Goal: Task Accomplishment & Management: Complete application form

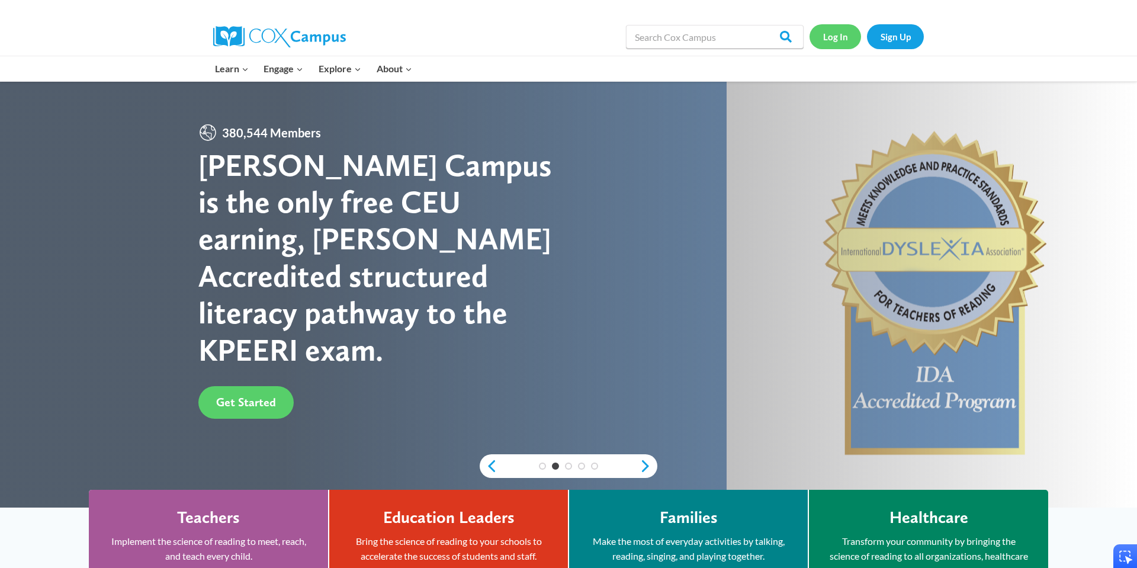
click at [848, 34] on link "Log In" at bounding box center [835, 36] width 52 height 24
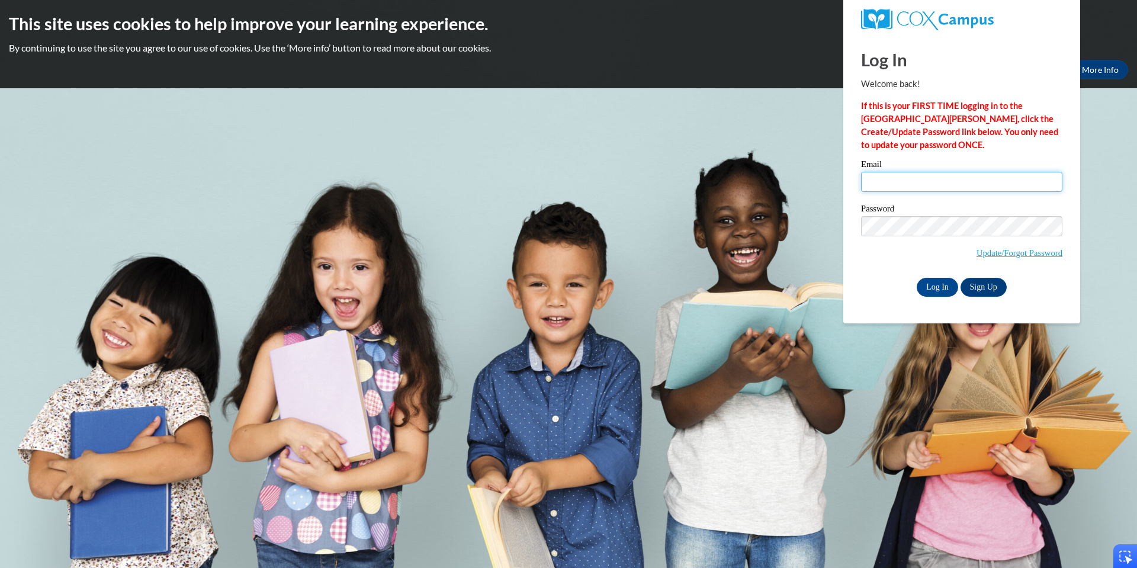
click at [930, 190] on input "Email" at bounding box center [961, 182] width 201 height 20
type input "frairen30@gamil.com"
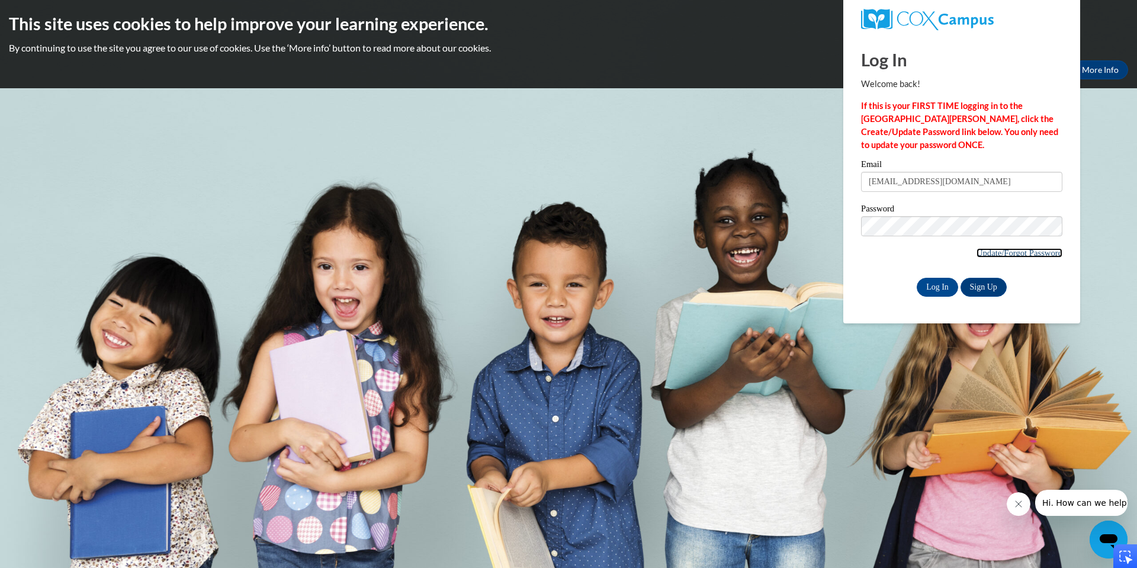
click at [1041, 251] on link "Update/Forgot Password" at bounding box center [1019, 252] width 86 height 9
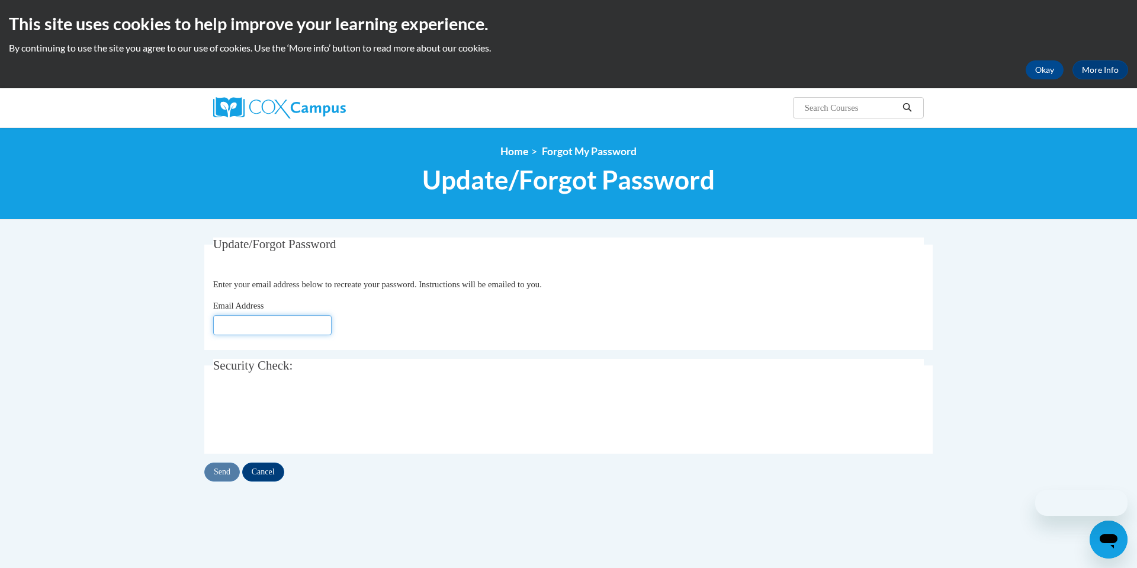
click at [276, 327] on input "Email Address" at bounding box center [272, 325] width 118 height 20
type input "frairen30@gmail.com"
click at [234, 470] on input "Send" at bounding box center [222, 471] width 36 height 19
click at [1054, 68] on button "Okay" at bounding box center [1044, 69] width 38 height 19
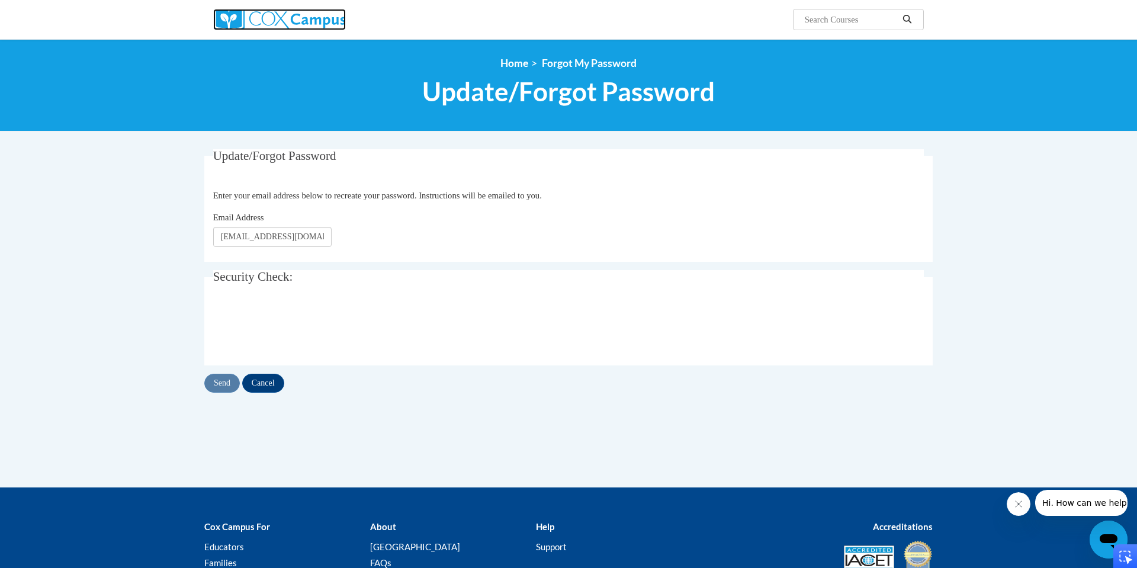
click at [270, 20] on img at bounding box center [279, 19] width 133 height 21
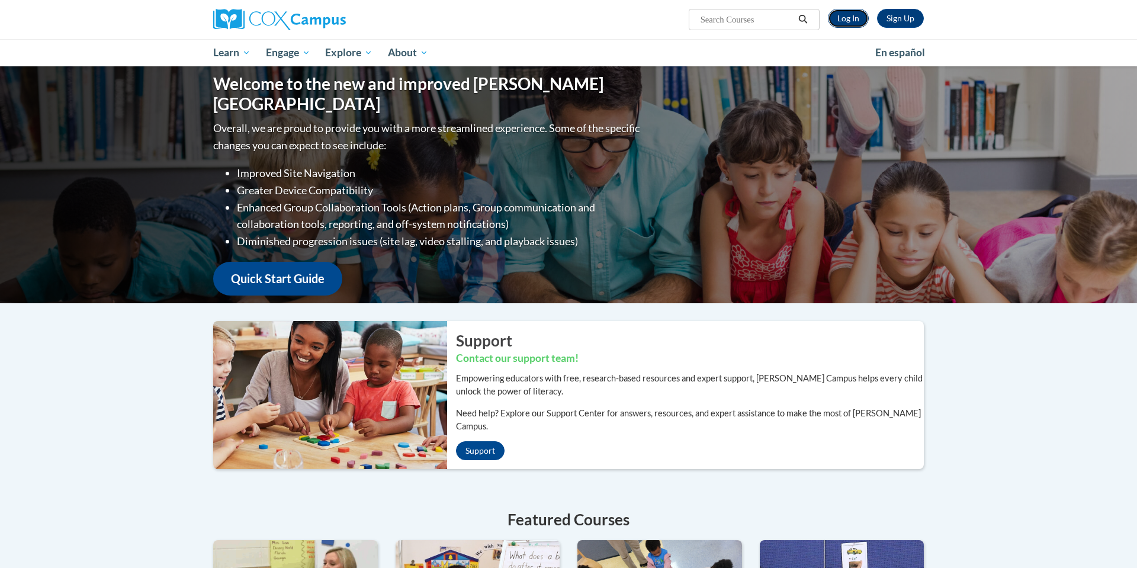
click at [845, 21] on link "Log In" at bounding box center [848, 18] width 41 height 19
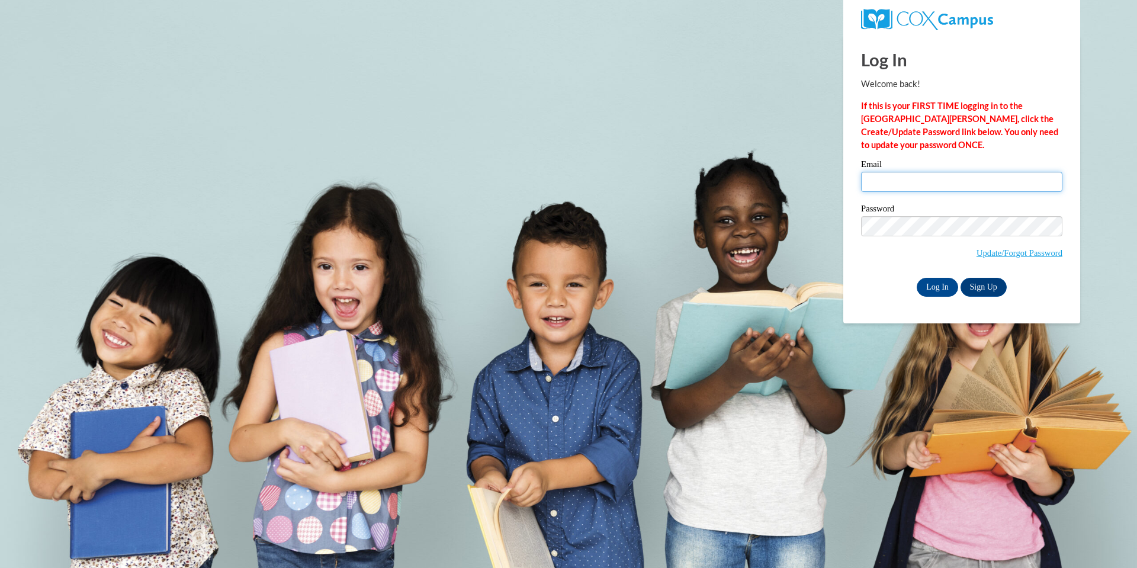
click at [898, 181] on input "Email" at bounding box center [961, 182] width 201 height 20
type input "frairen30@gmail.com"
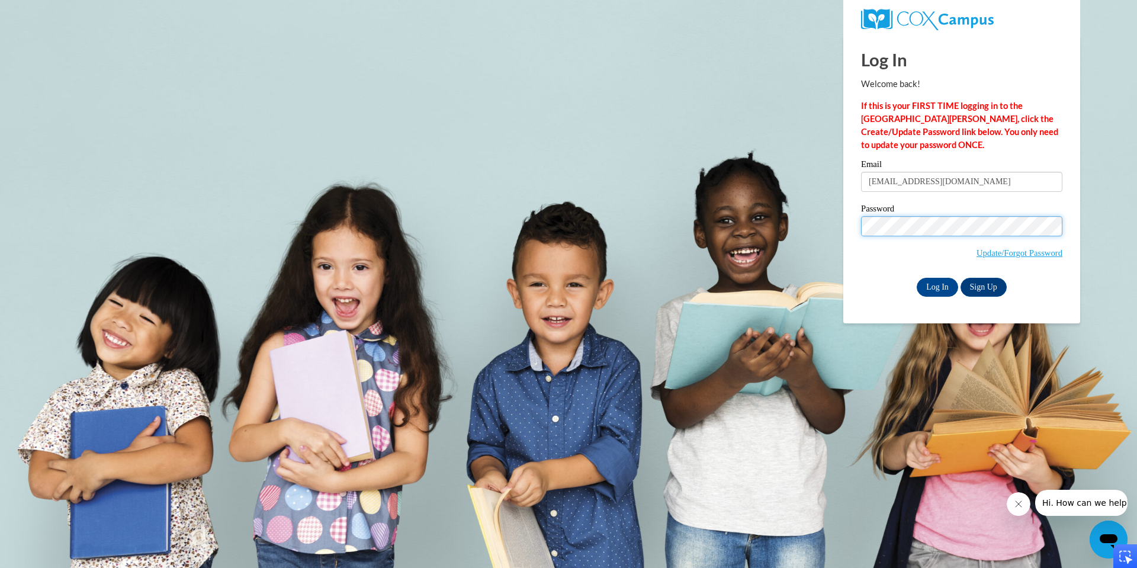
click at [917, 278] on input "Log In" at bounding box center [937, 287] width 41 height 19
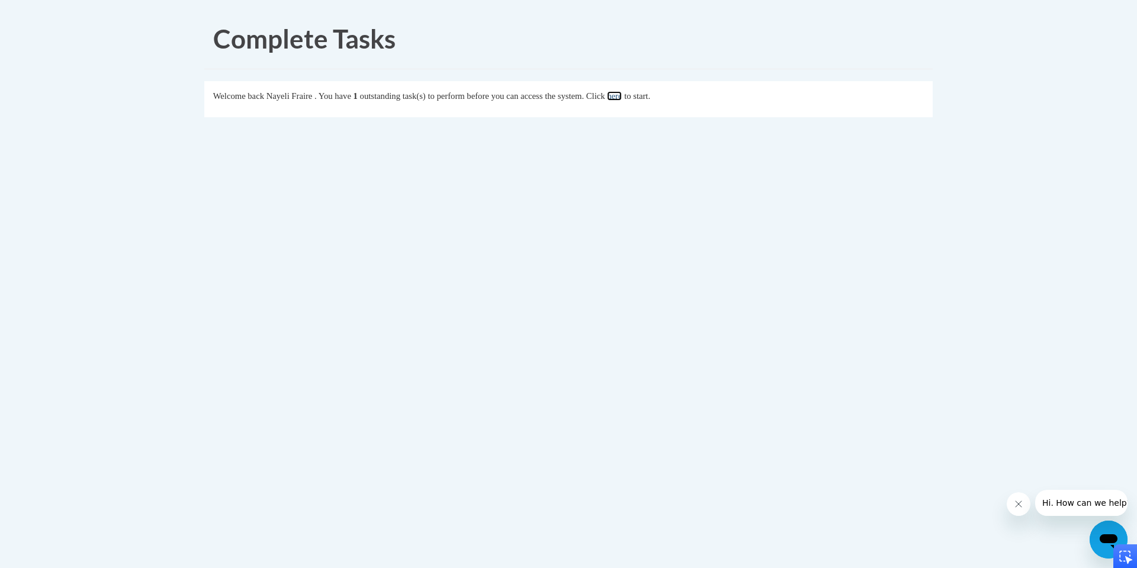
click at [622, 97] on link "here" at bounding box center [614, 95] width 15 height 9
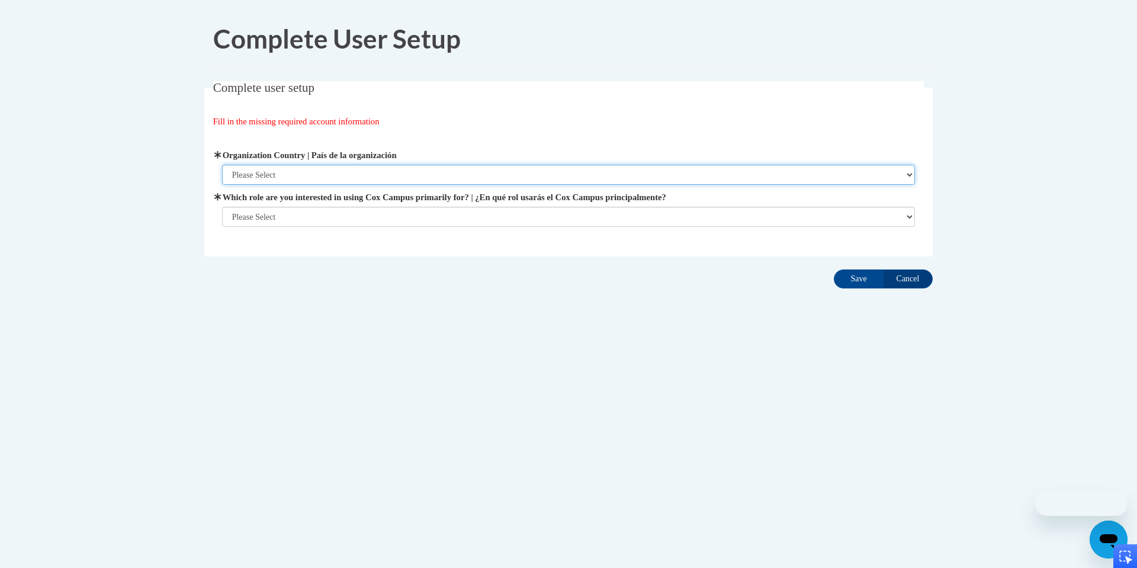
click at [543, 184] on select "Please Select [GEOGRAPHIC_DATA] | [GEOGRAPHIC_DATA] Outside of [GEOGRAPHIC_DATA…" at bounding box center [568, 175] width 693 height 20
select select "ad49bcad-a171-4b2e-b99c-48b446064914"
click at [222, 165] on select "Please Select [GEOGRAPHIC_DATA] | [GEOGRAPHIC_DATA] Outside of [GEOGRAPHIC_DATA…" at bounding box center [568, 175] width 693 height 20
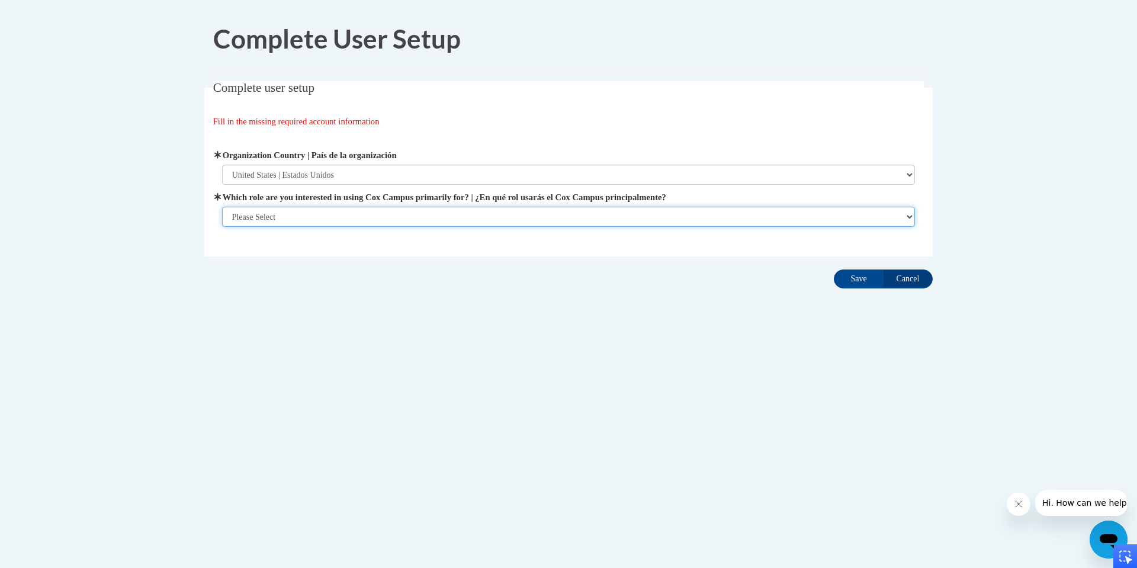
click at [533, 212] on select "Please Select College/University | Colegio/Universidad Community/Nonprofit Part…" at bounding box center [568, 217] width 693 height 20
select select "5a18ea06-2b54-4451-96f2-d152daf9eac5"
click at [222, 227] on select "Please Select College/University | Colegio/Universidad Community/Nonprofit Part…" at bounding box center [568, 217] width 693 height 20
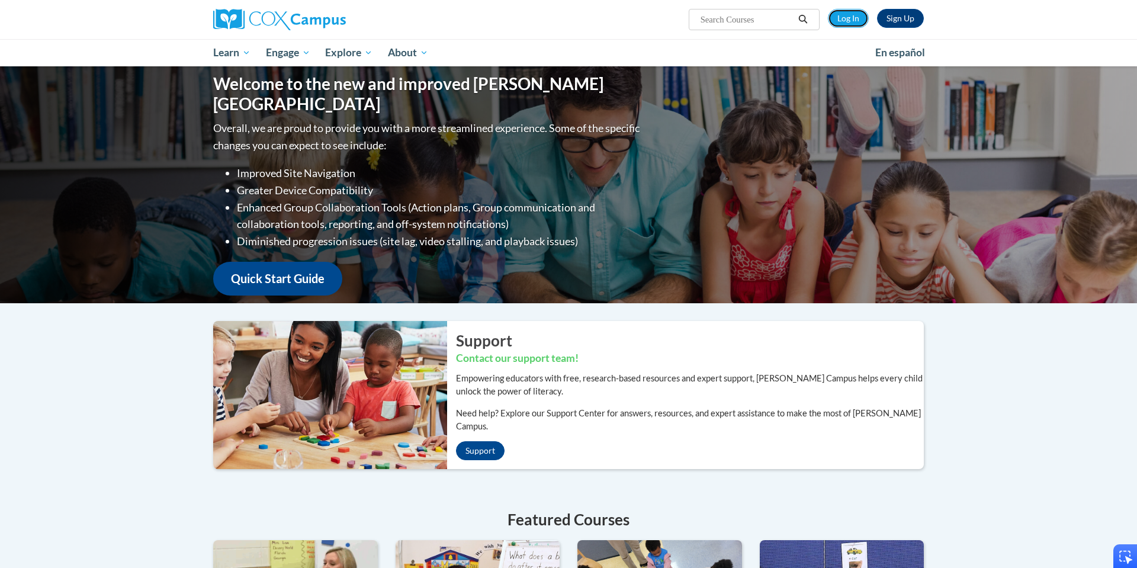
click at [841, 17] on link "Log In" at bounding box center [848, 18] width 41 height 19
click at [851, 22] on link "Log In" at bounding box center [848, 18] width 41 height 19
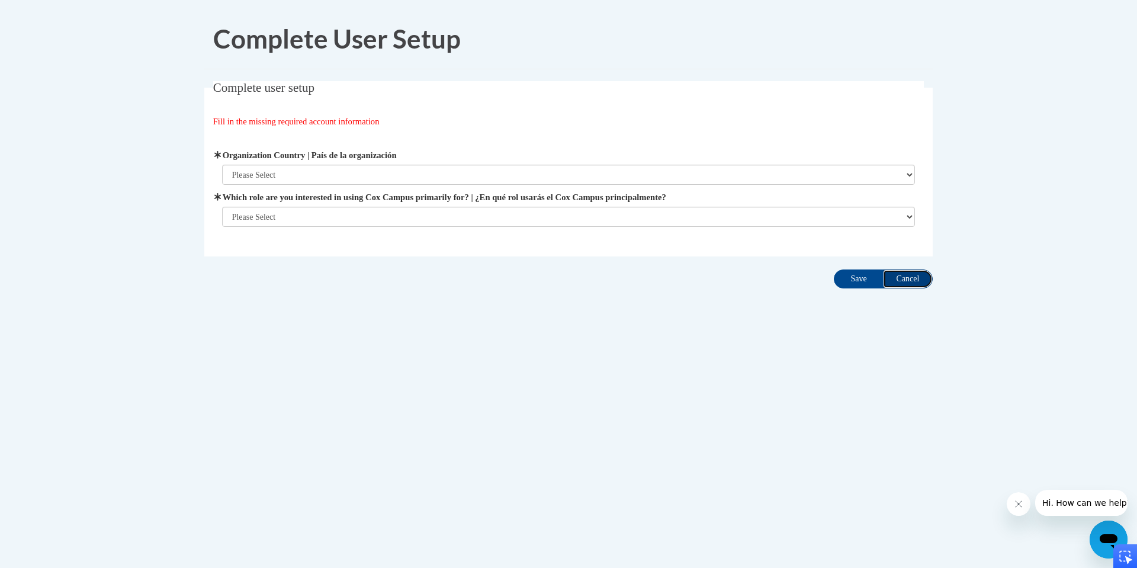
click at [915, 278] on input "Cancel" at bounding box center [908, 278] width 50 height 19
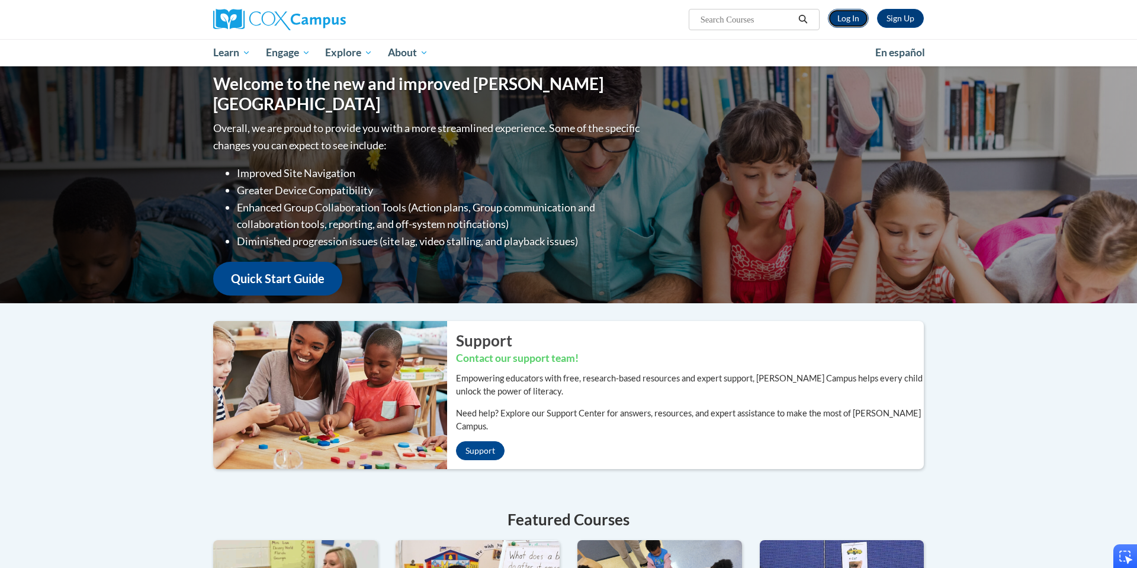
click at [856, 22] on link "Log In" at bounding box center [848, 18] width 41 height 19
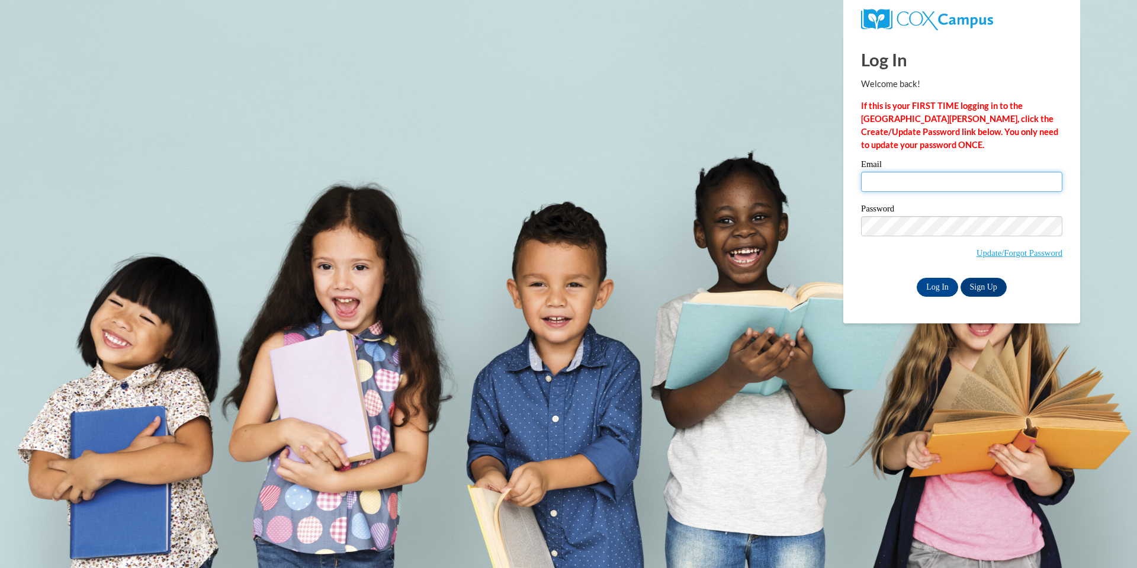
click at [898, 184] on input "Email" at bounding box center [961, 182] width 201 height 20
type input "[EMAIL_ADDRESS][DOMAIN_NAME]"
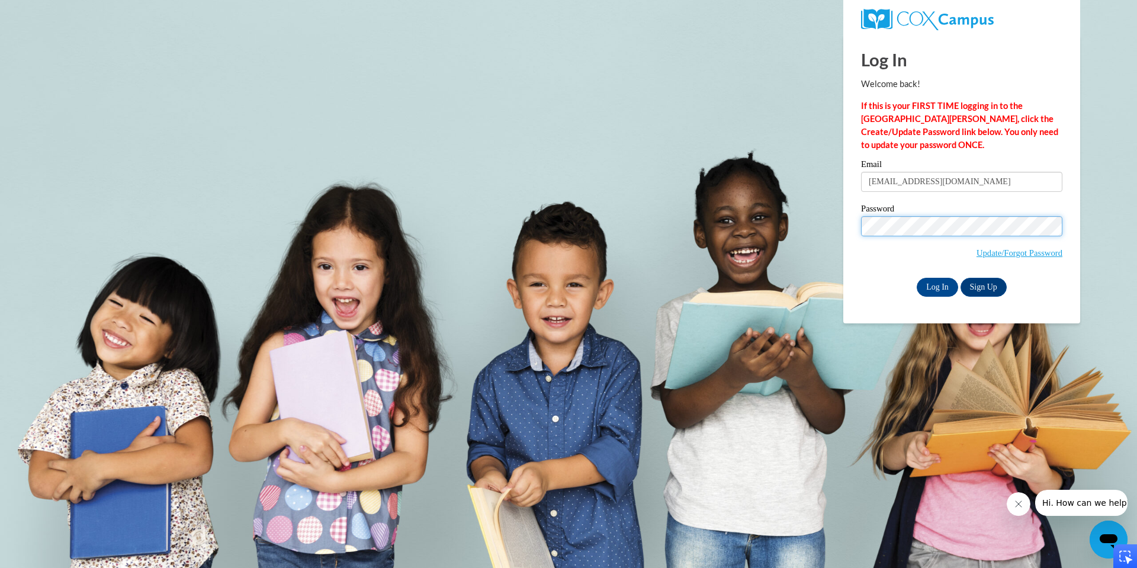
click at [917, 278] on input "Log In" at bounding box center [937, 287] width 41 height 19
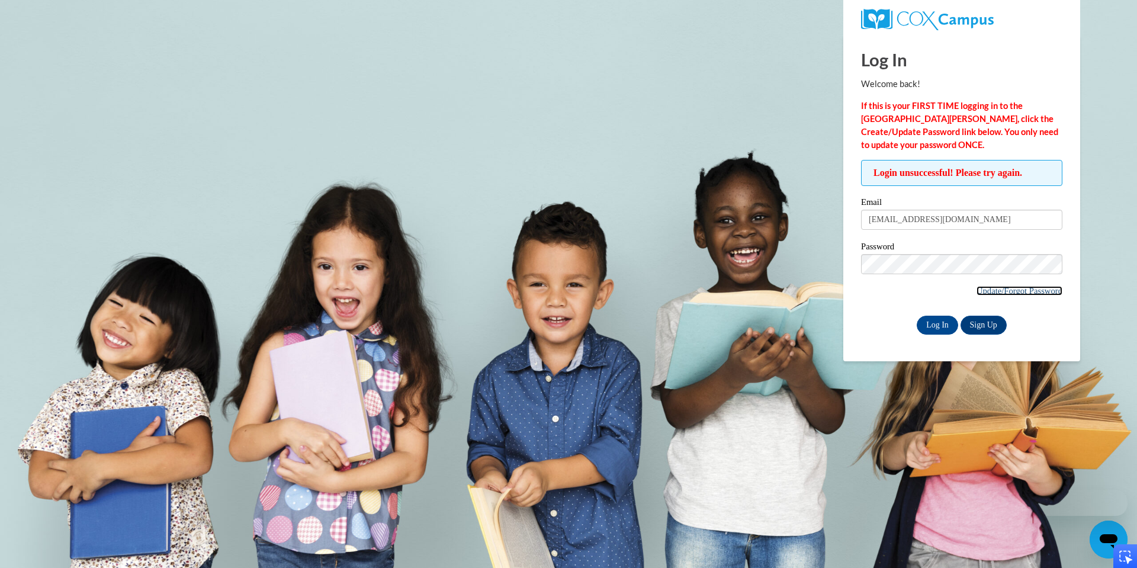
click at [1001, 290] on link "Update/Forgot Password" at bounding box center [1019, 290] width 86 height 9
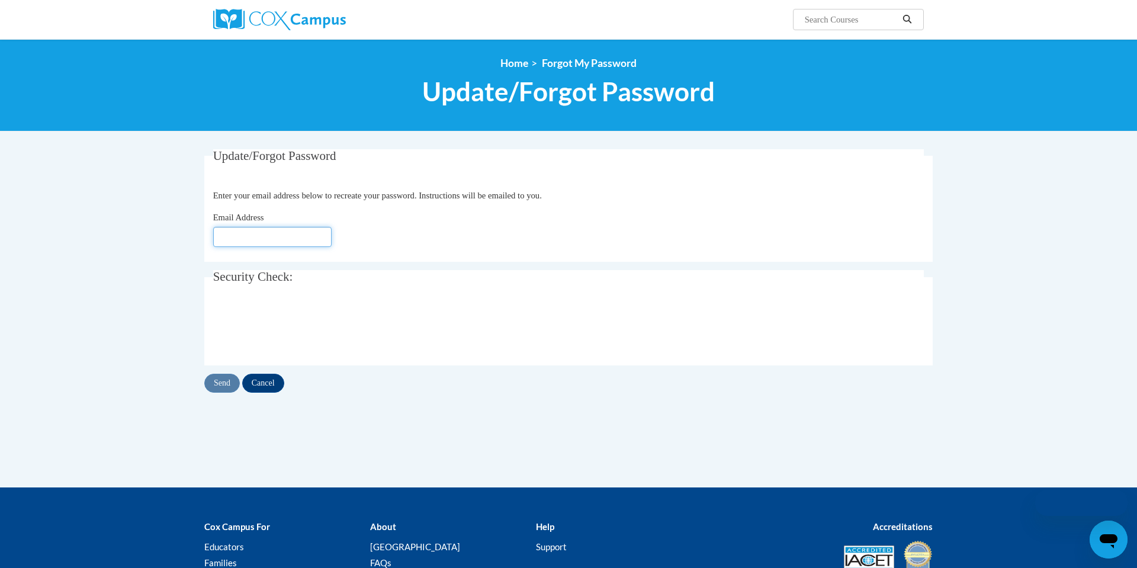
click at [281, 233] on input "Email Address" at bounding box center [272, 237] width 118 height 20
type input "nfraire3@daltonstate.edu"
click at [223, 377] on input "Send" at bounding box center [222, 383] width 36 height 19
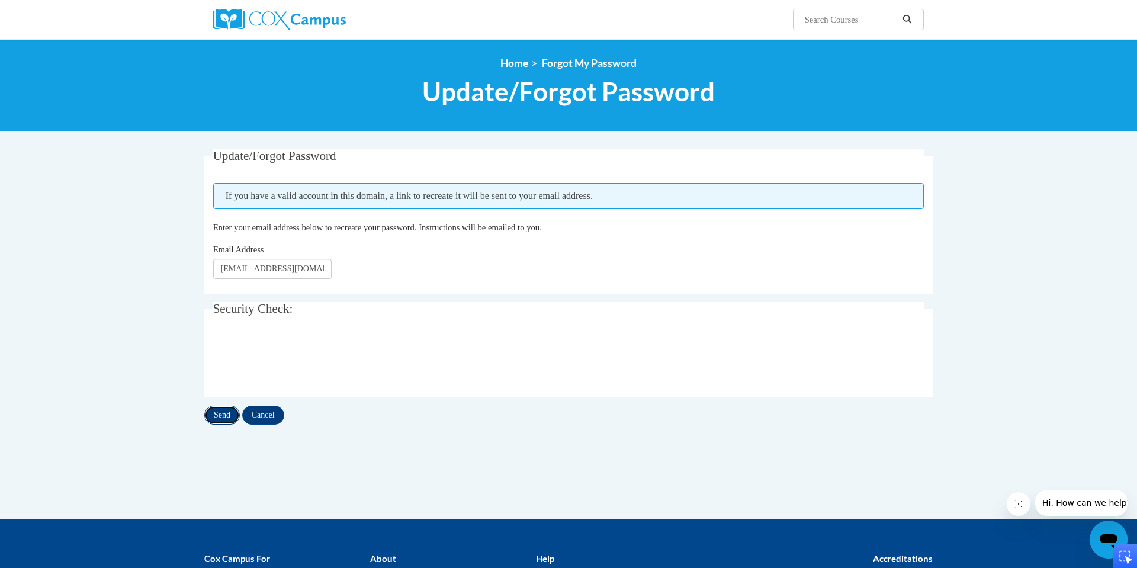
click at [224, 413] on input "Send" at bounding box center [222, 415] width 36 height 19
click at [279, 410] on input "Cancel" at bounding box center [263, 415] width 42 height 19
click at [278, 413] on input "Cancel" at bounding box center [263, 415] width 42 height 19
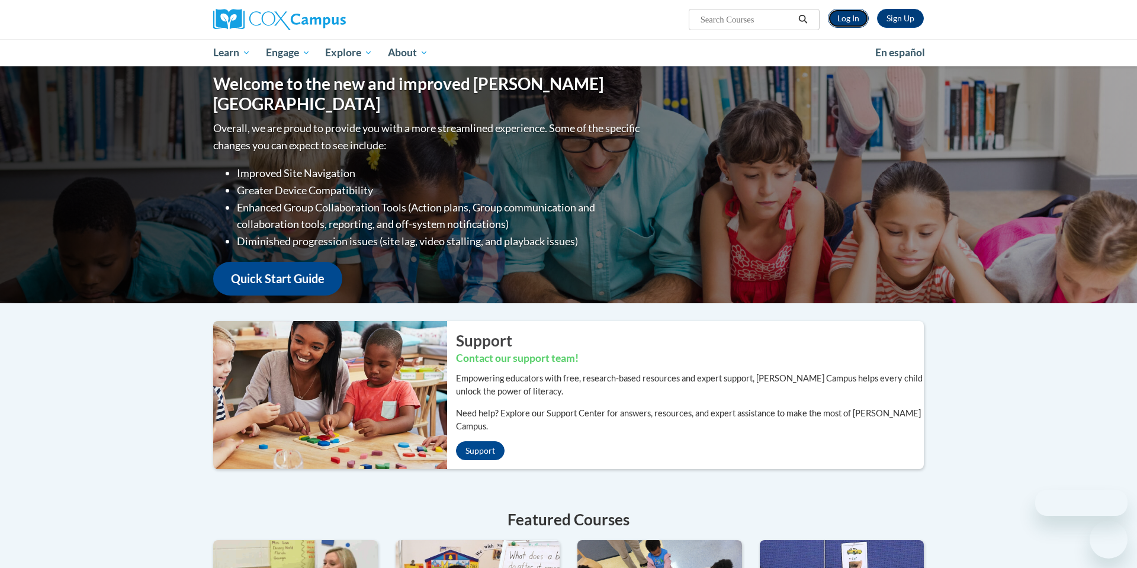
click at [853, 18] on link "Log In" at bounding box center [848, 18] width 41 height 19
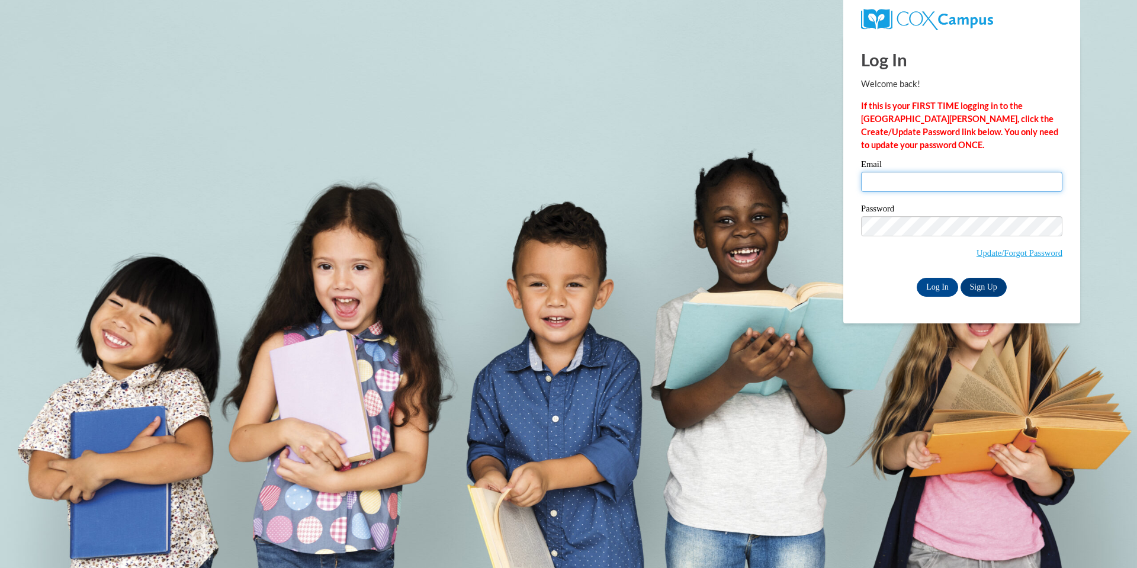
click at [915, 181] on input "Email" at bounding box center [961, 182] width 201 height 20
type input "[EMAIL_ADDRESS][DOMAIN_NAME]"
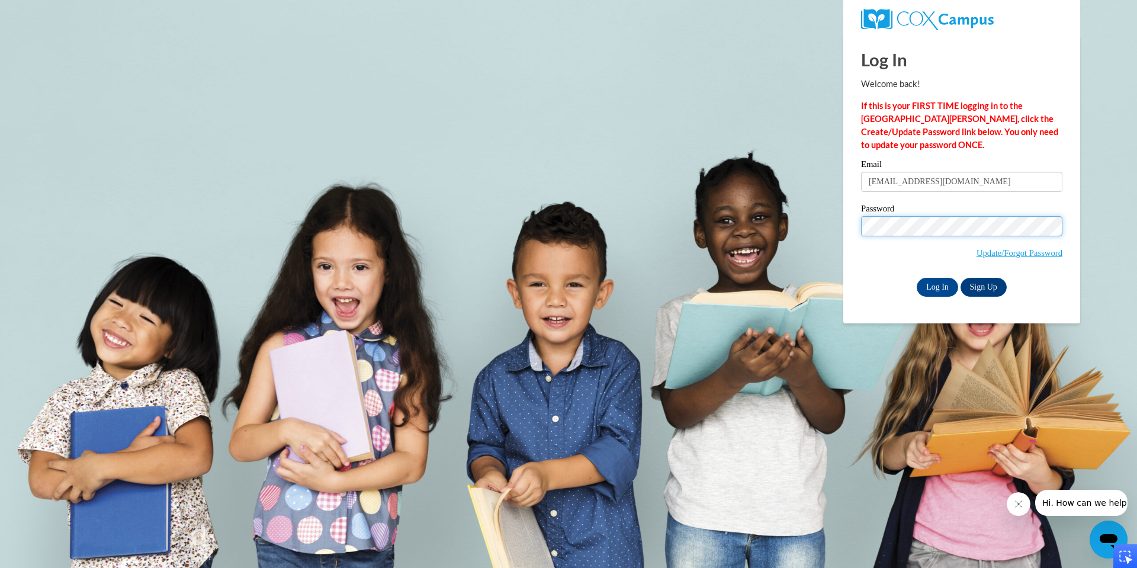
click at [917, 278] on input "Log In" at bounding box center [937, 287] width 41 height 19
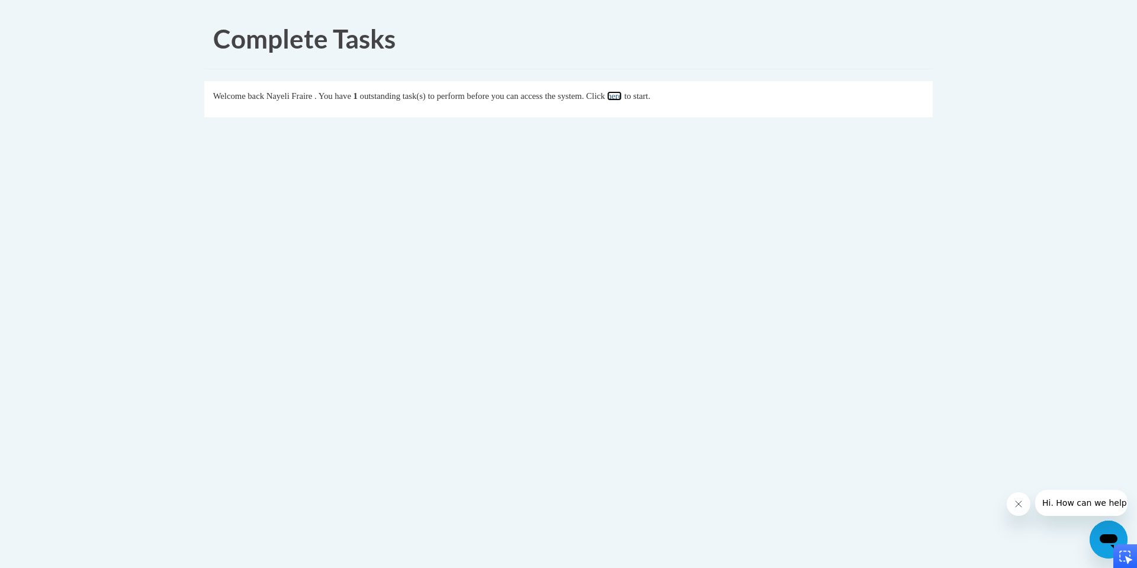
click at [622, 97] on link "here" at bounding box center [614, 95] width 15 height 9
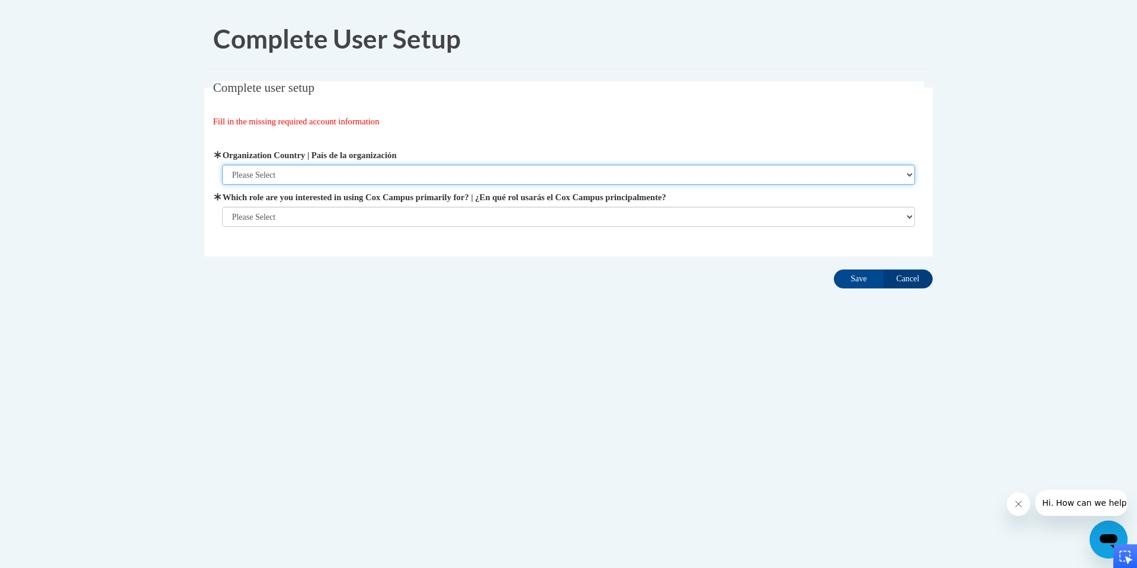
click at [633, 176] on select "Please Select [GEOGRAPHIC_DATA] | [GEOGRAPHIC_DATA] Outside of [GEOGRAPHIC_DATA…" at bounding box center [568, 175] width 693 height 20
select select "ad49bcad-a171-4b2e-b99c-48b446064914"
click at [222, 165] on select "Please Select United States | Estados Unidos Outside of the United States | Fue…" at bounding box center [568, 175] width 693 height 20
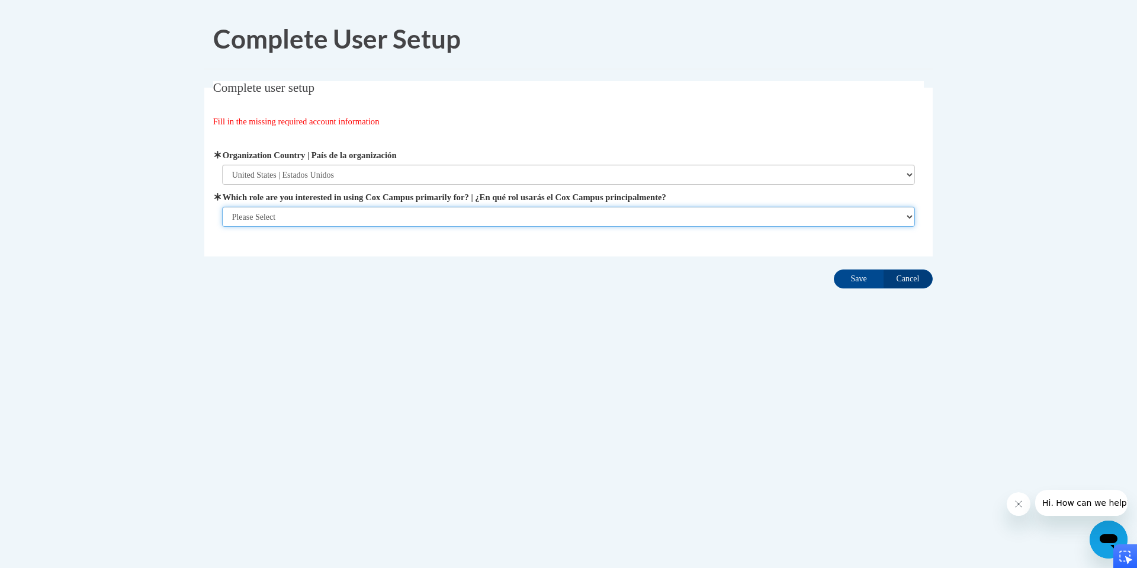
click at [595, 215] on select "Please Select College/University | Colegio/Universidad Community/Nonprofit Part…" at bounding box center [568, 217] width 693 height 20
select select "5a18ea06-2b54-4451-96f2-d152daf9eac5"
click at [222, 227] on select "Please Select College/University | Colegio/Universidad Community/Nonprofit Part…" at bounding box center [568, 217] width 693 height 20
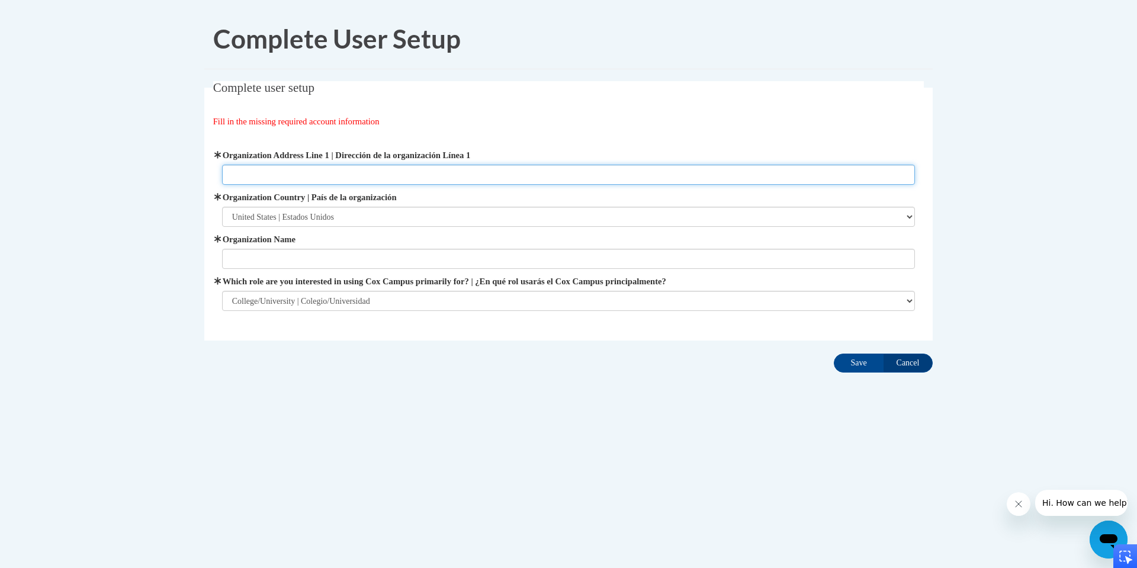
click at [593, 179] on input "Organization Address Line 1 | Dirección de la organización Línea 1" at bounding box center [568, 175] width 693 height 20
type input "3215 Kenwood dr"
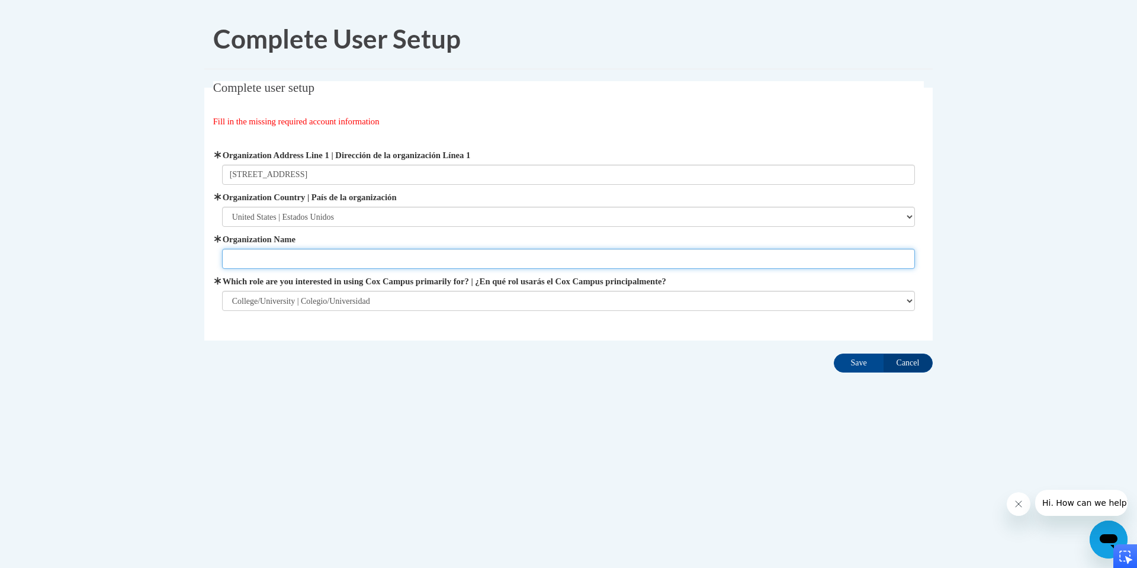
click at [320, 263] on input "Organization Name" at bounding box center [568, 259] width 693 height 20
type input "Nayeli Fraire"
click at [854, 363] on input "Save" at bounding box center [859, 362] width 50 height 19
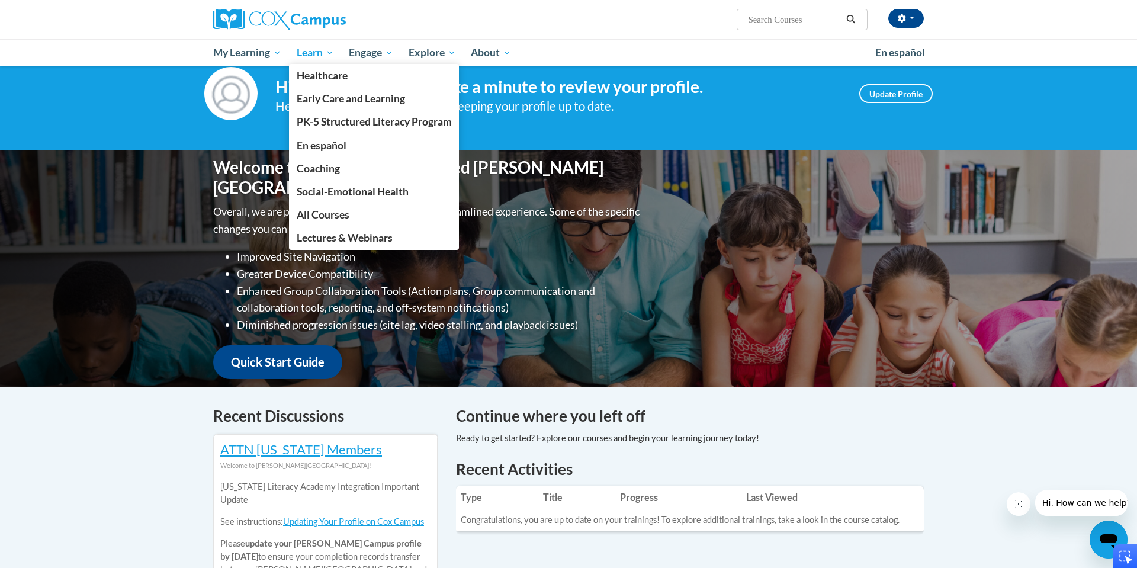
scroll to position [12, 0]
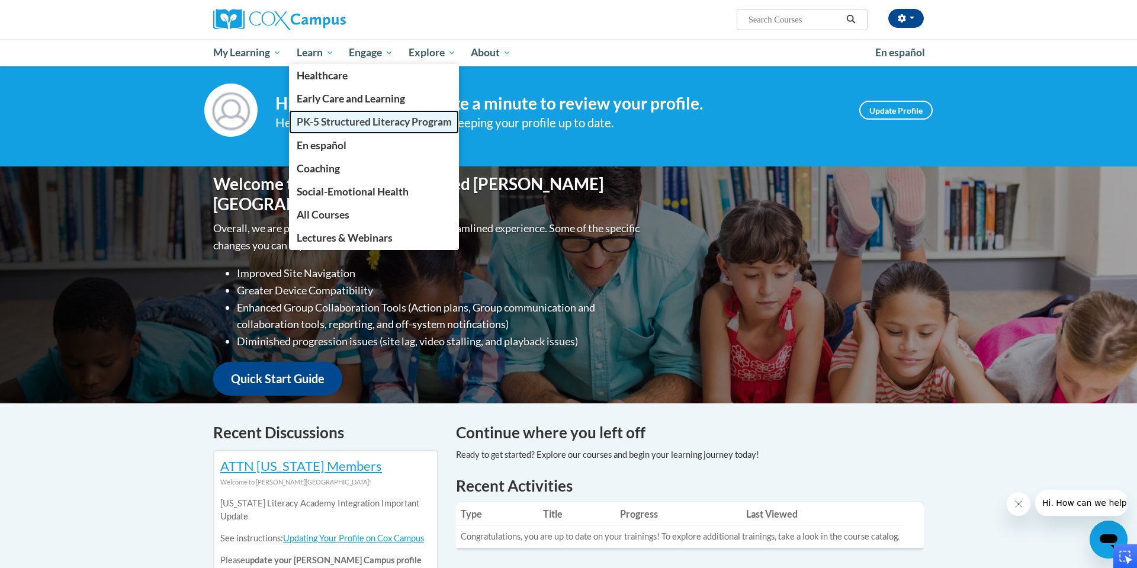
click at [337, 128] on link "PK-5 Structured Literacy Program" at bounding box center [374, 121] width 171 height 23
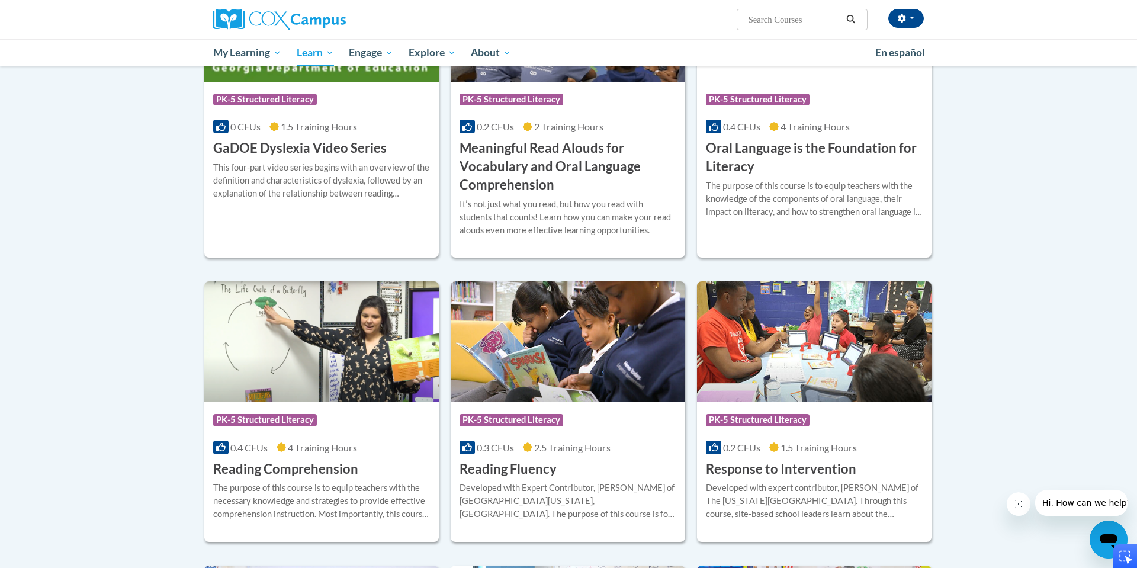
scroll to position [800, 0]
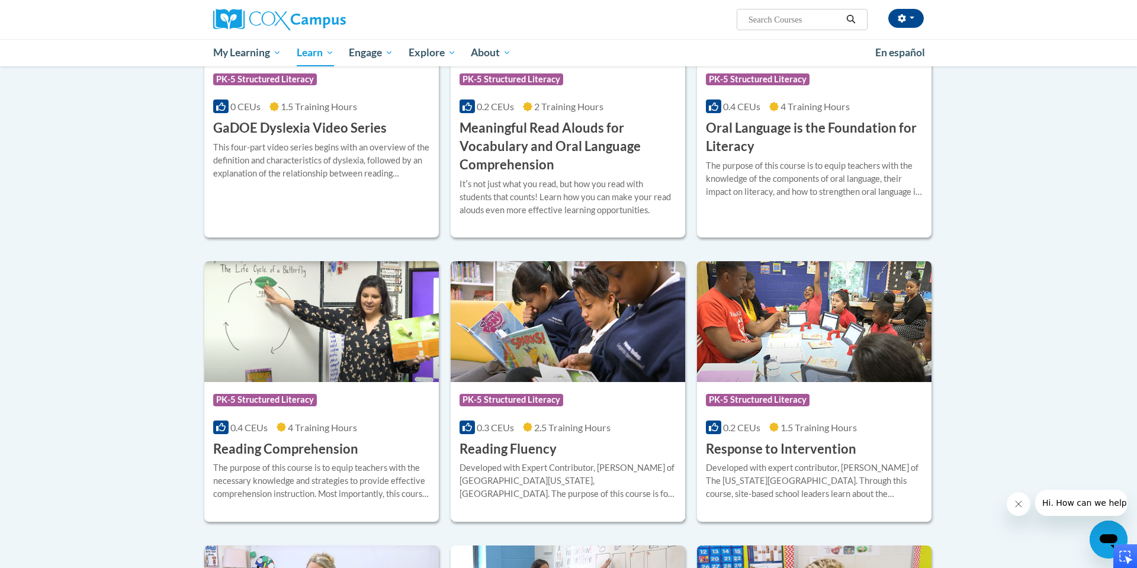
click at [555, 436] on div "Course Category: PK-5 Structured Literacy 0.3 CEUs 2.5 Training Hours COURSE Re…" at bounding box center [568, 420] width 234 height 76
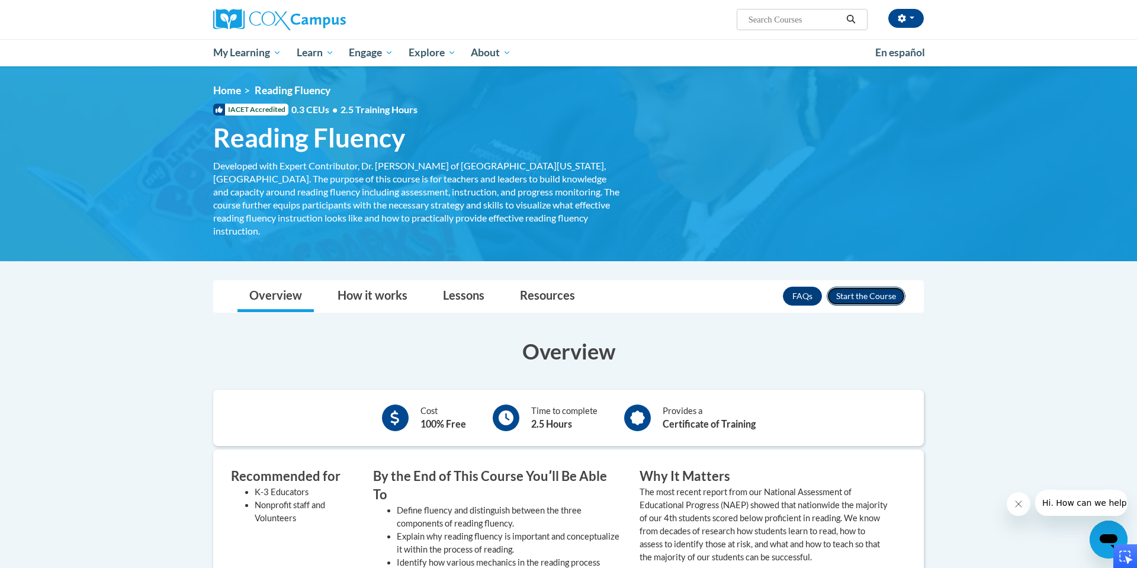
click at [856, 288] on button "Enroll" at bounding box center [866, 296] width 79 height 19
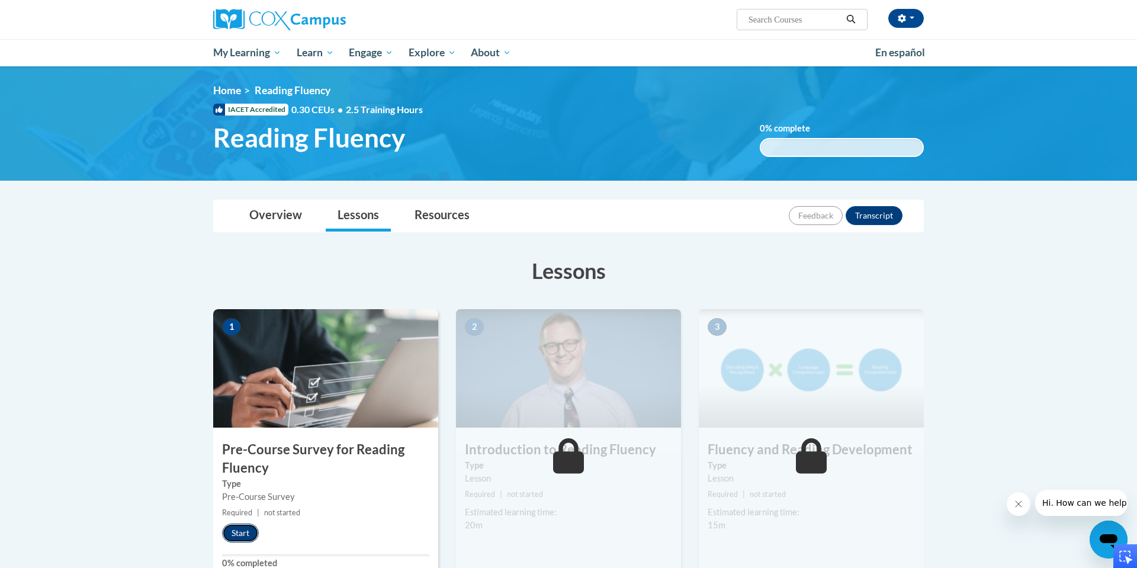
click at [234, 533] on button "Start" at bounding box center [240, 532] width 37 height 19
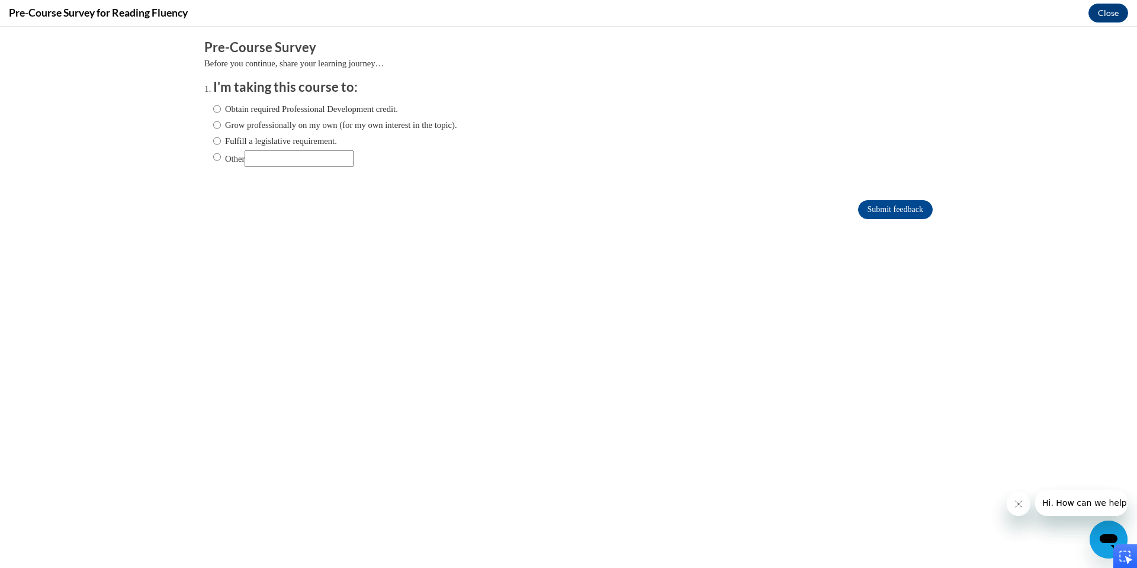
click at [308, 114] on label "Obtain required Professional Development credit." at bounding box center [305, 108] width 185 height 13
click at [221, 114] on input "Obtain required Professional Development credit." at bounding box center [217, 108] width 8 height 13
radio input "true"
click at [925, 205] on input "Submit feedback" at bounding box center [895, 209] width 75 height 19
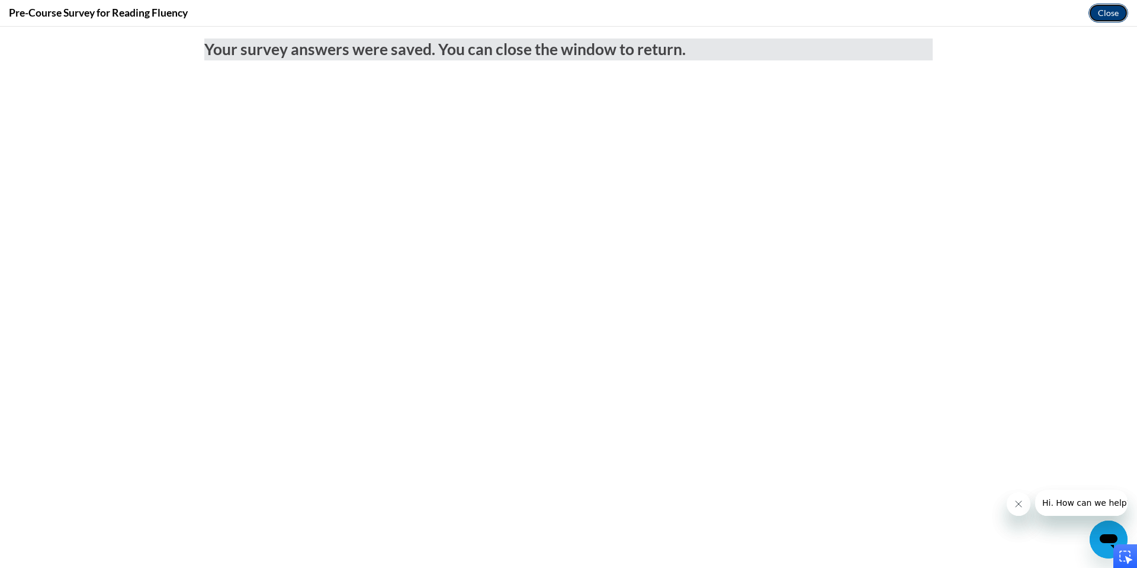
click at [1102, 17] on button "Close" at bounding box center [1108, 13] width 40 height 19
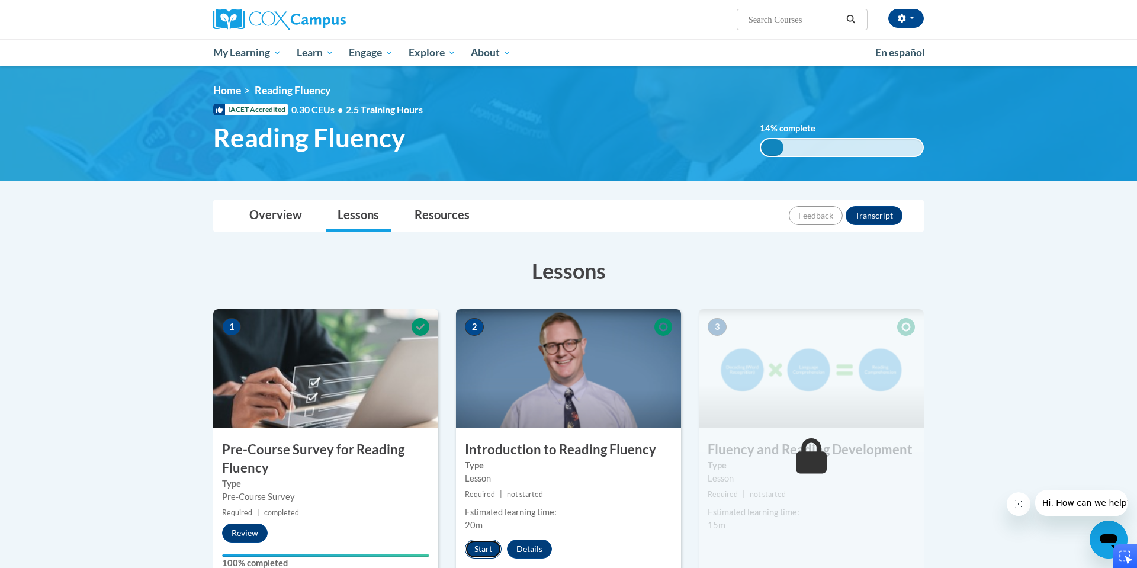
click at [491, 549] on button "Start" at bounding box center [483, 548] width 37 height 19
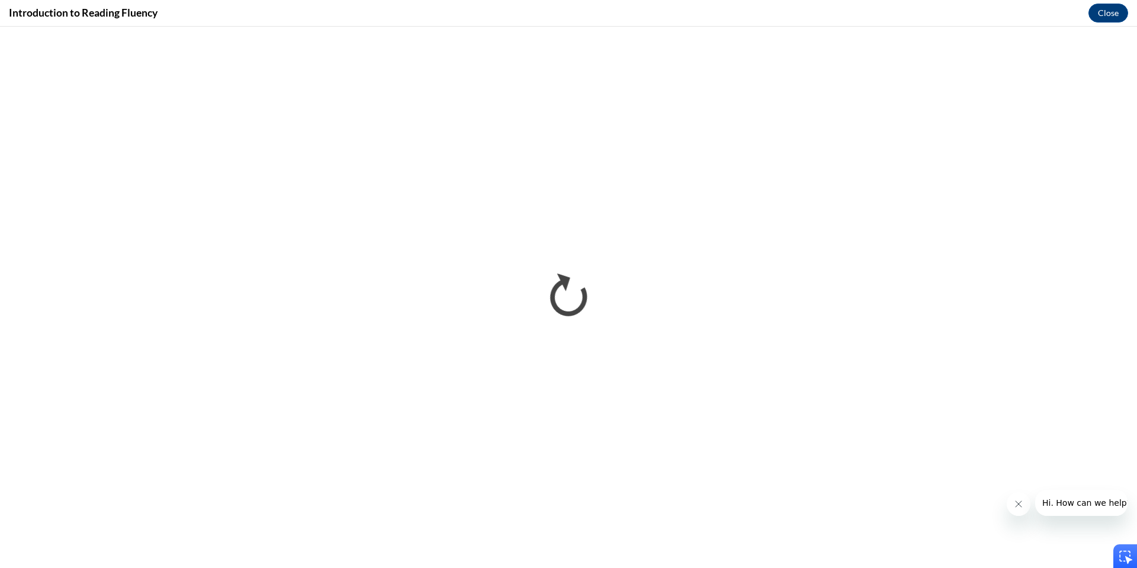
click at [1014, 507] on icon "Close message from company" at bounding box center [1018, 503] width 9 height 9
click at [1113, 15] on button "Close" at bounding box center [1108, 13] width 40 height 19
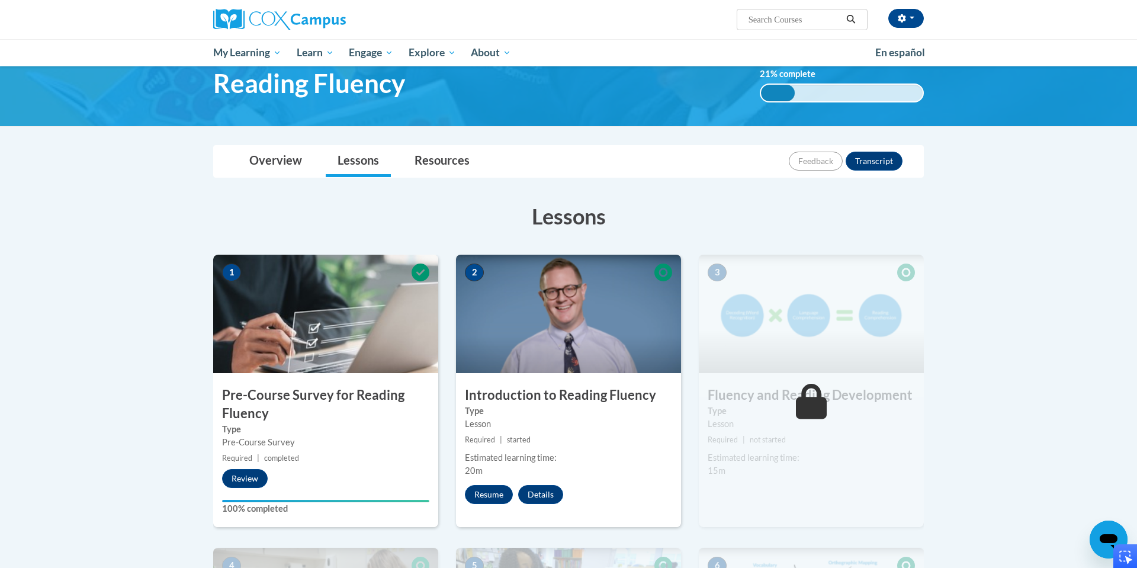
scroll to position [166, 0]
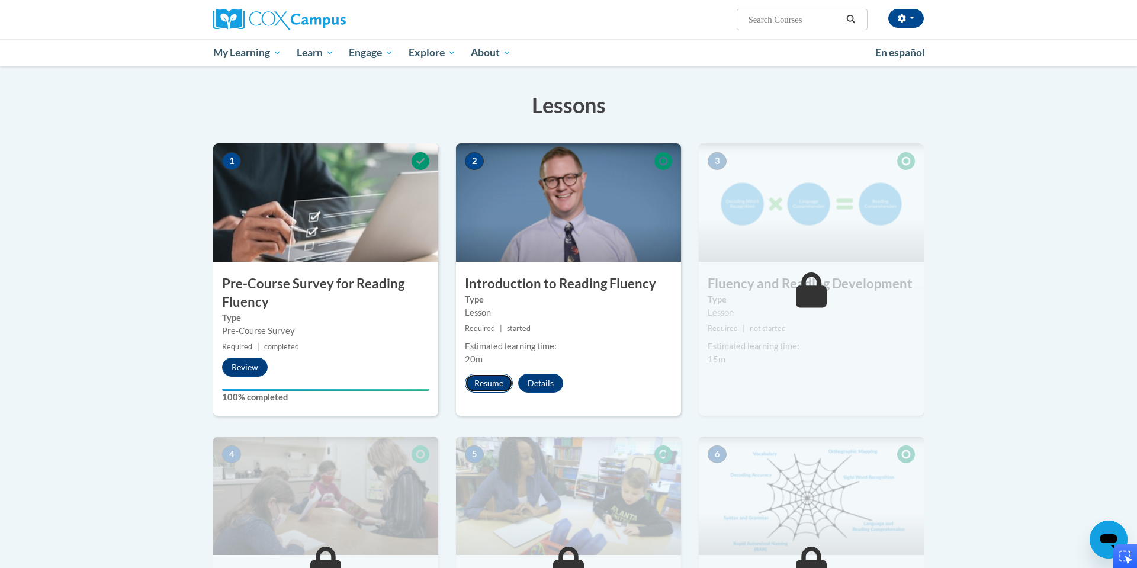
click at [480, 385] on button "Resume" at bounding box center [489, 383] width 48 height 19
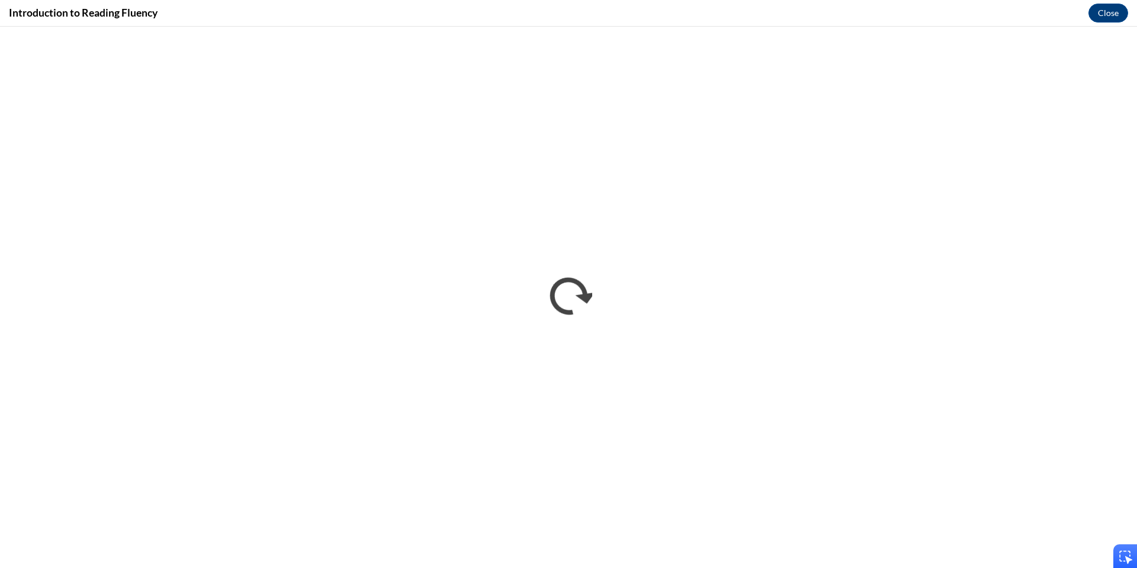
scroll to position [0, 0]
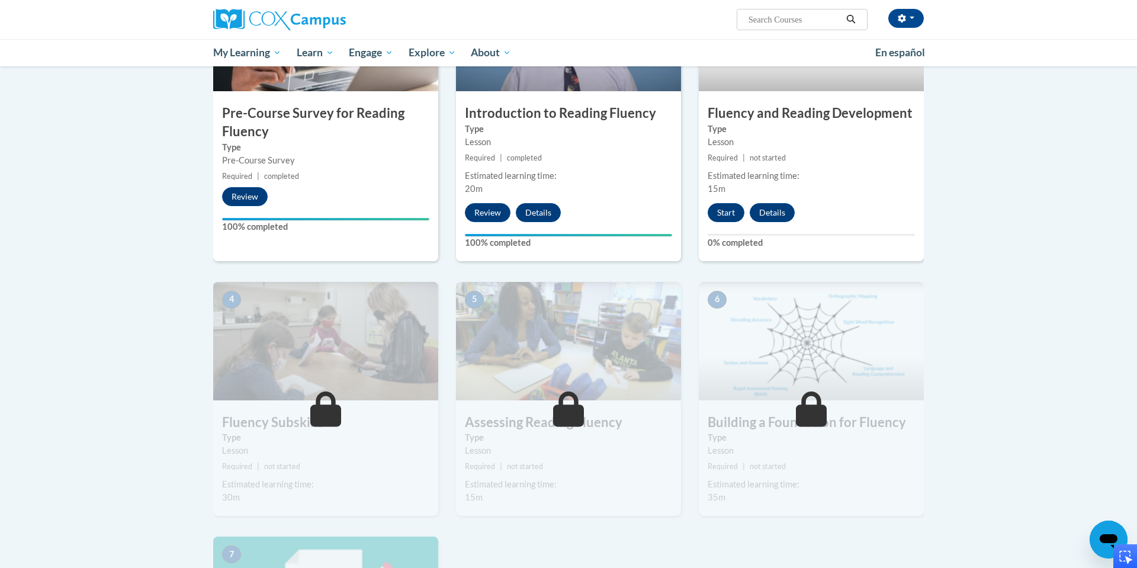
scroll to position [335, 0]
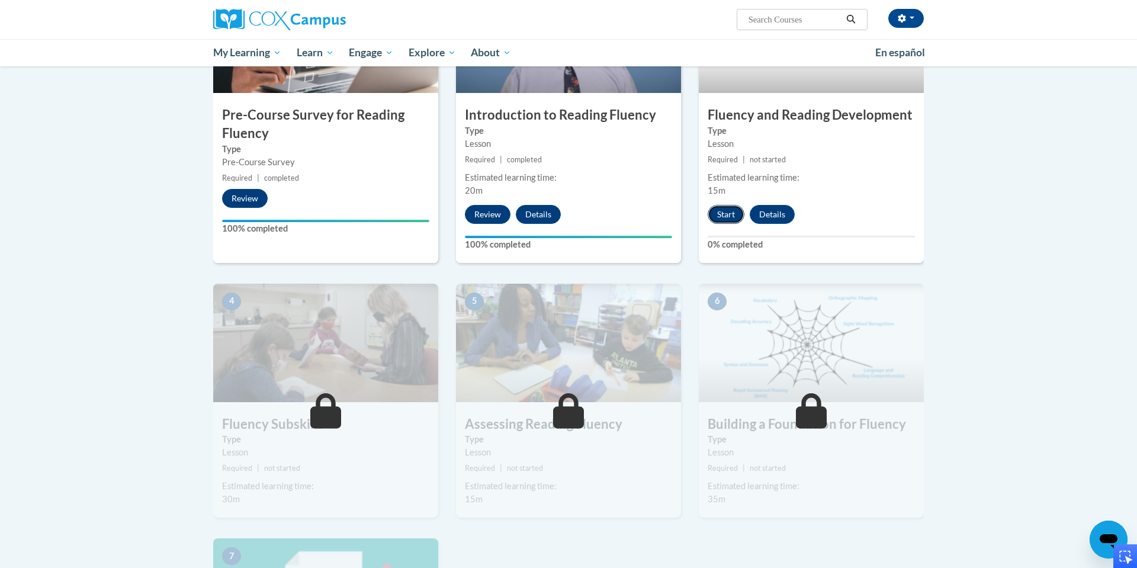
click at [724, 211] on button "Start" at bounding box center [726, 214] width 37 height 19
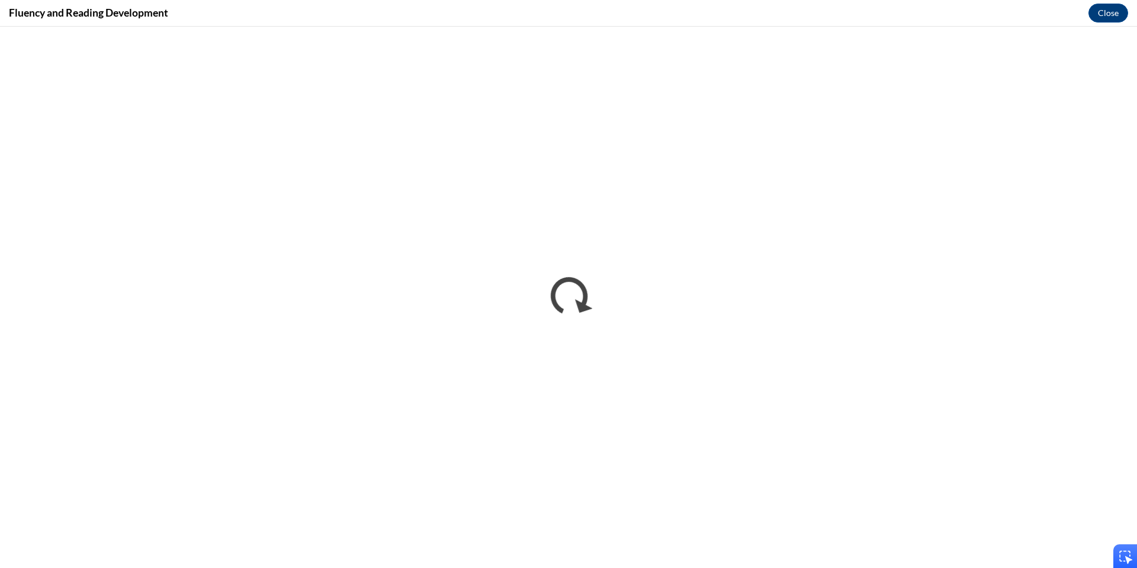
scroll to position [0, 0]
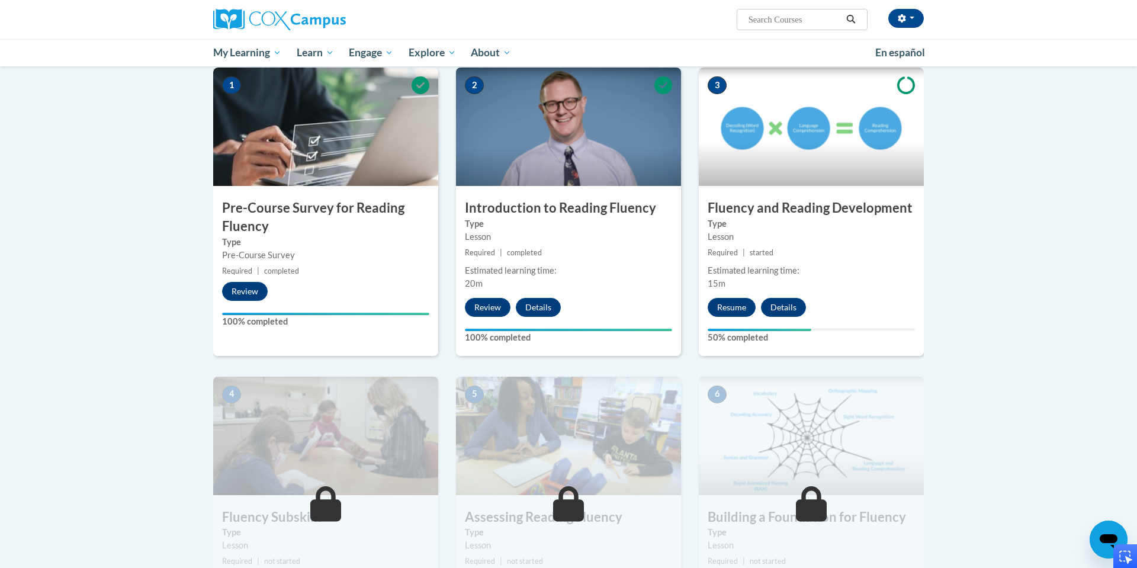
scroll to position [239, 0]
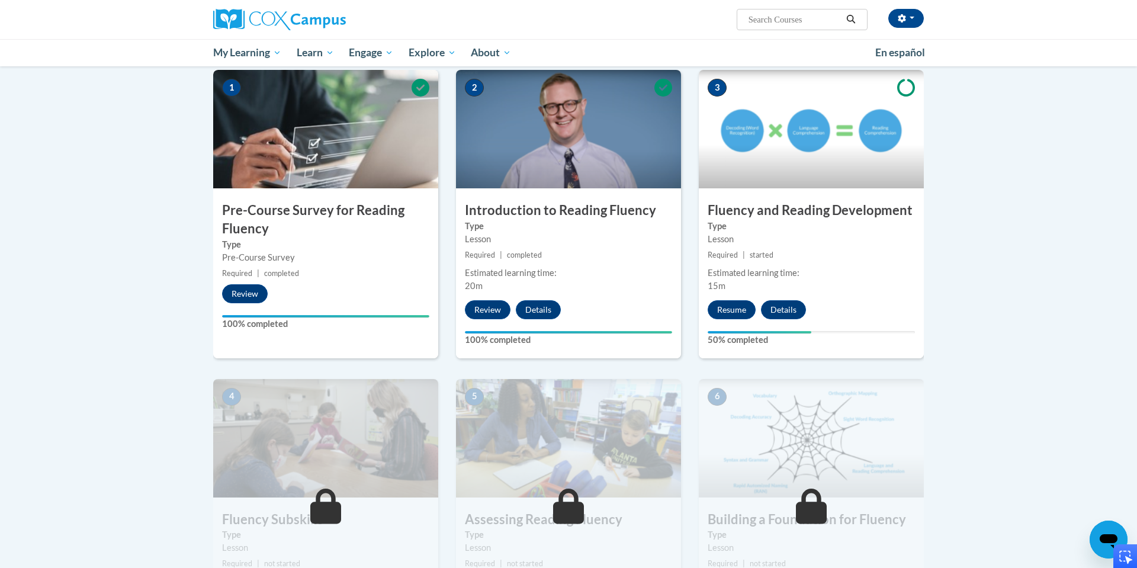
click at [770, 243] on div "Lesson" at bounding box center [811, 239] width 207 height 13
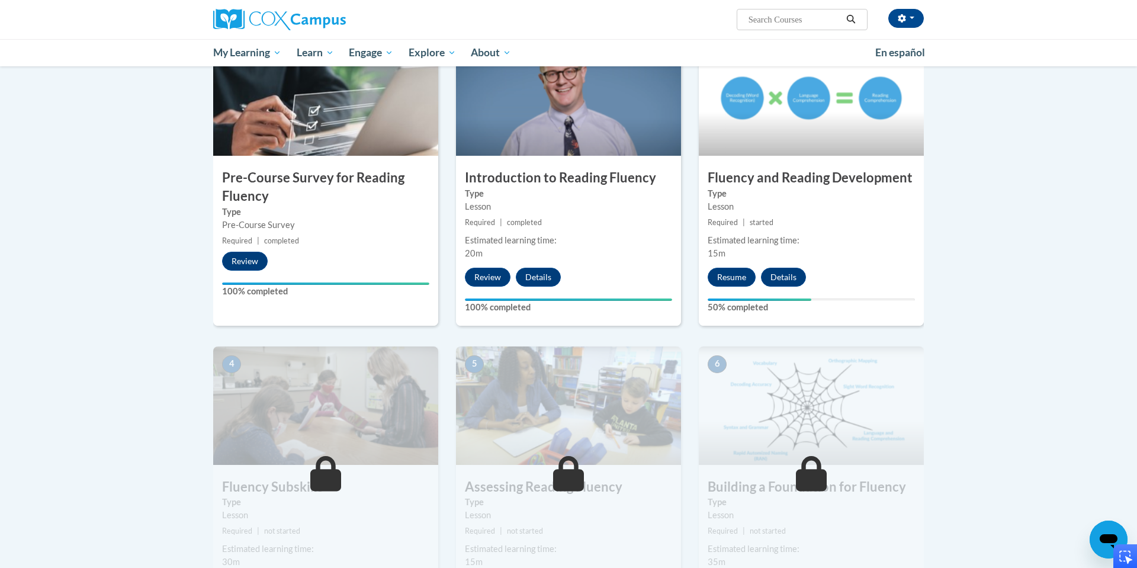
scroll to position [273, 0]
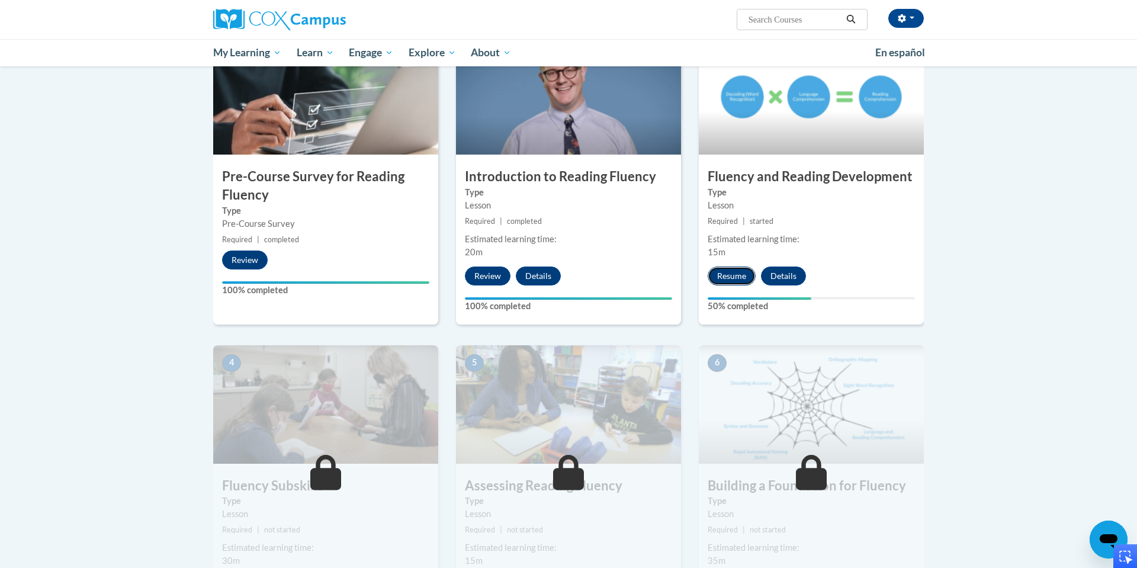
click at [747, 275] on button "Resume" at bounding box center [732, 275] width 48 height 19
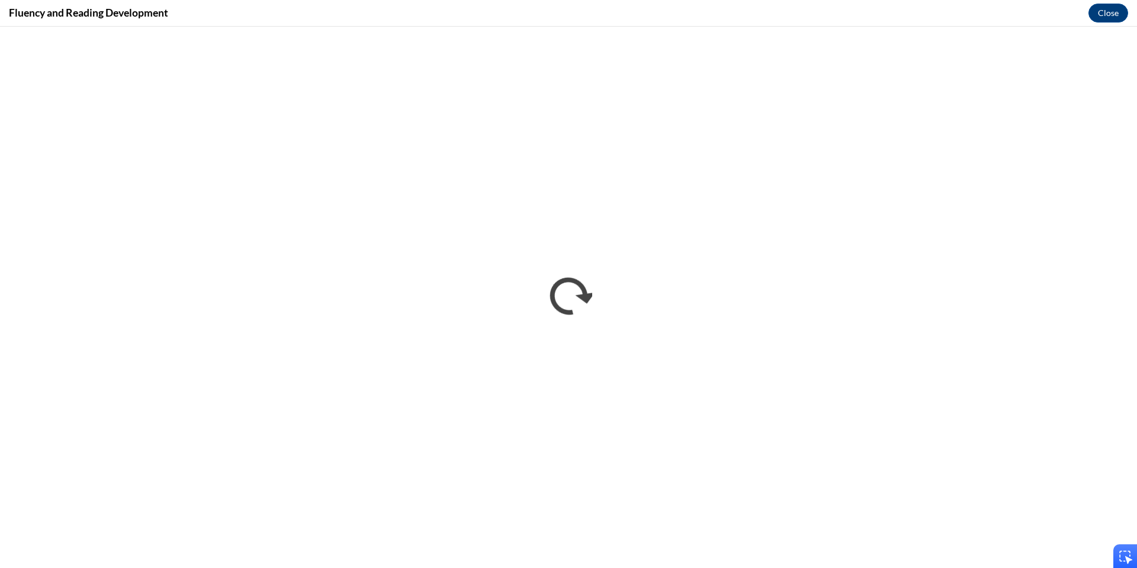
scroll to position [0, 0]
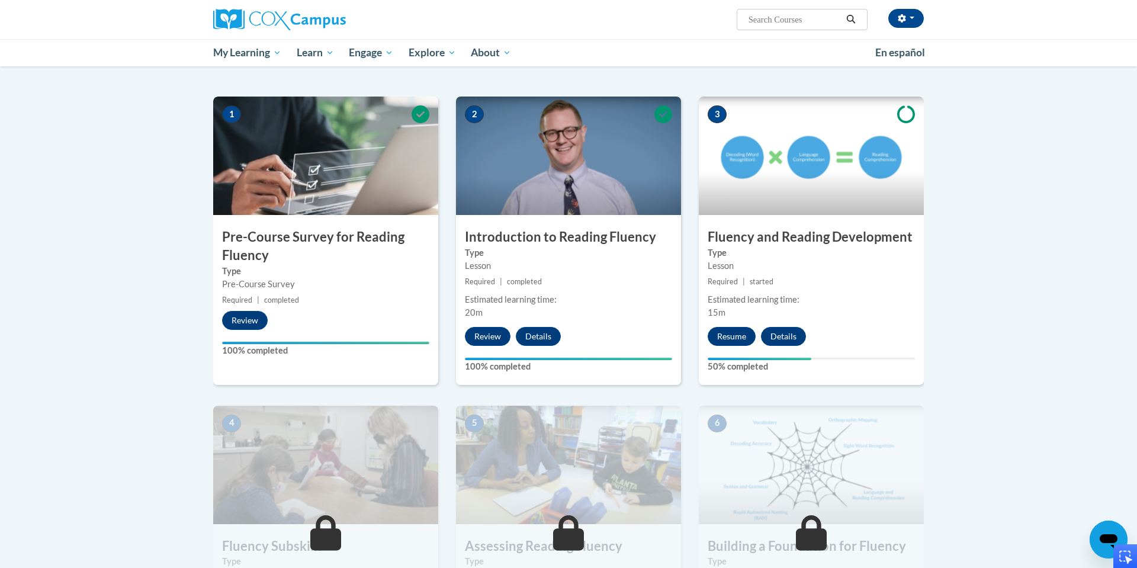
scroll to position [213, 0]
click at [741, 343] on button "Resume" at bounding box center [732, 335] width 48 height 19
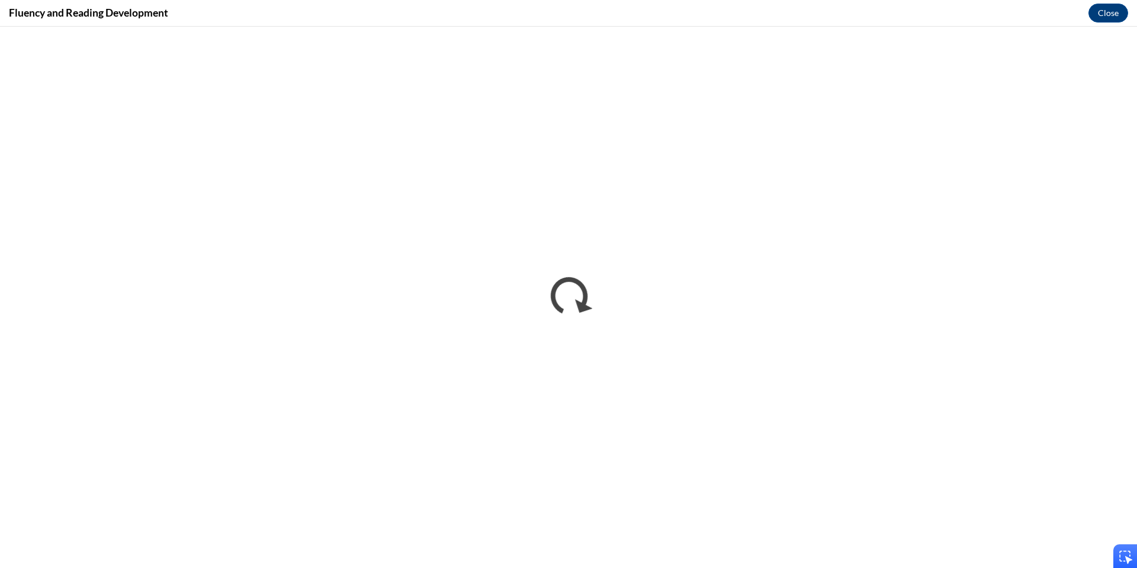
scroll to position [0, 0]
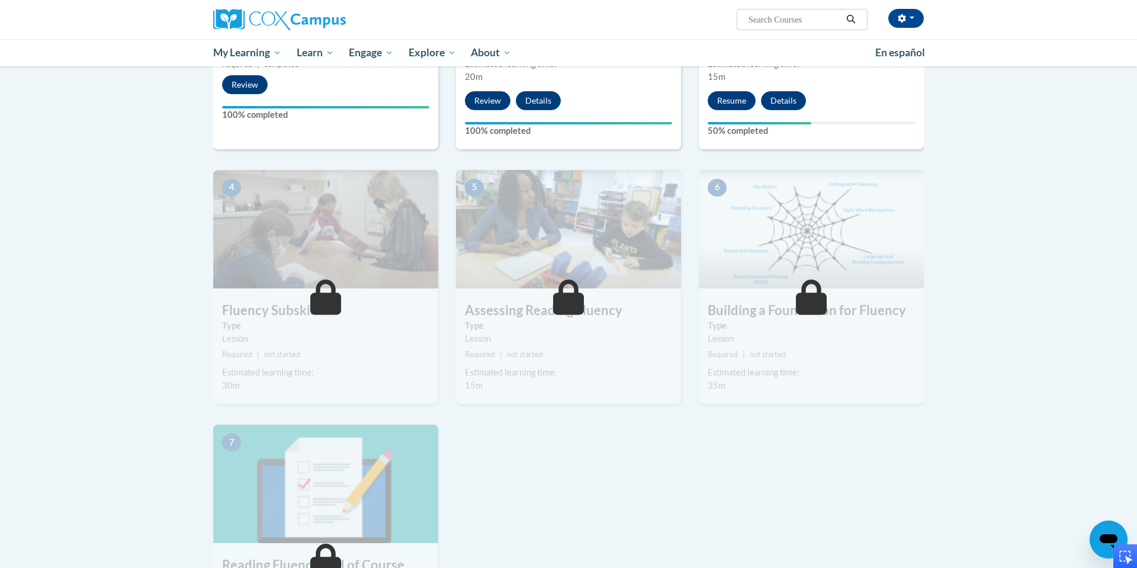
scroll to position [208, 0]
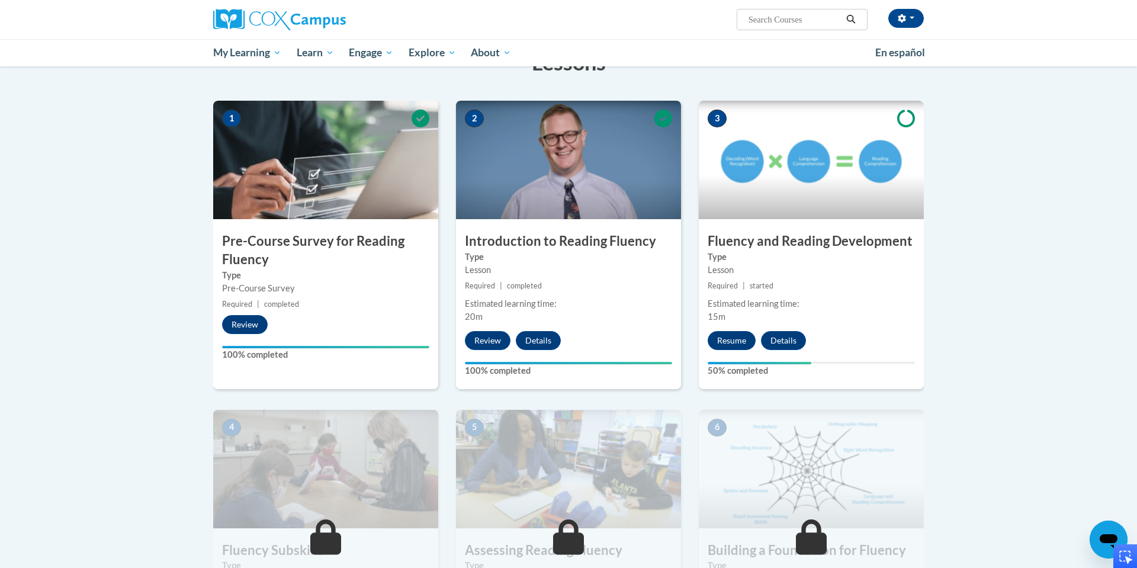
click at [844, 297] on div "Estimated learning time:" at bounding box center [811, 303] width 207 height 13
click at [739, 341] on button "Resume" at bounding box center [732, 340] width 48 height 19
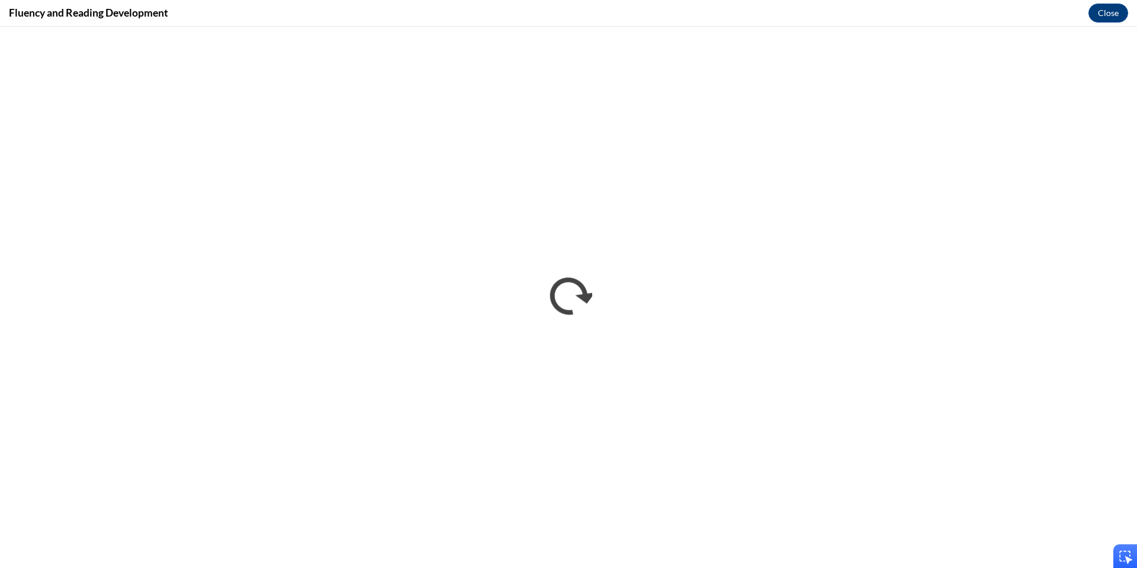
scroll to position [0, 0]
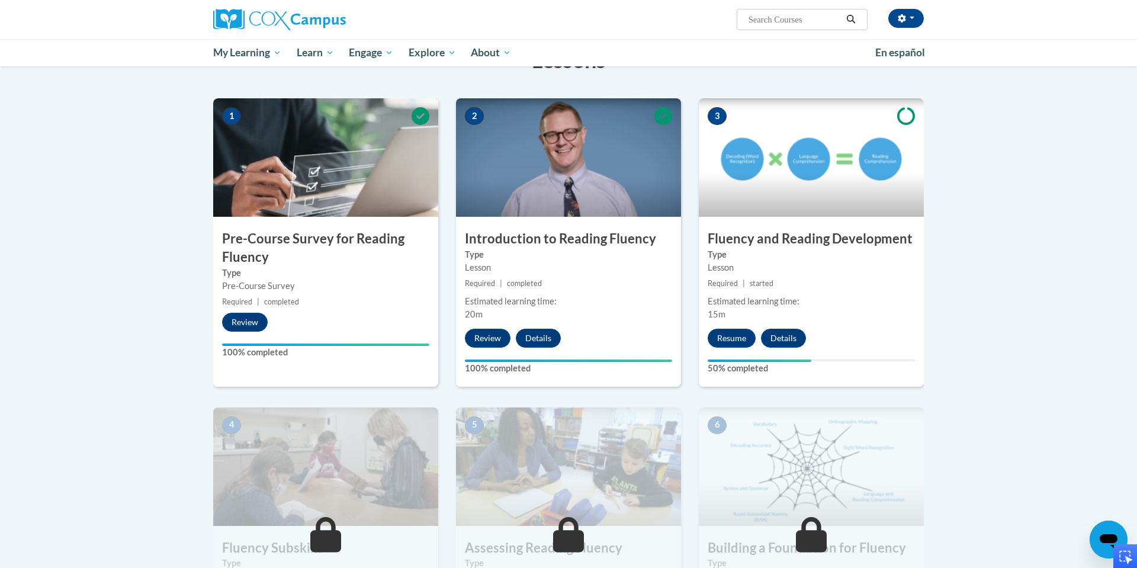
scroll to position [227, 0]
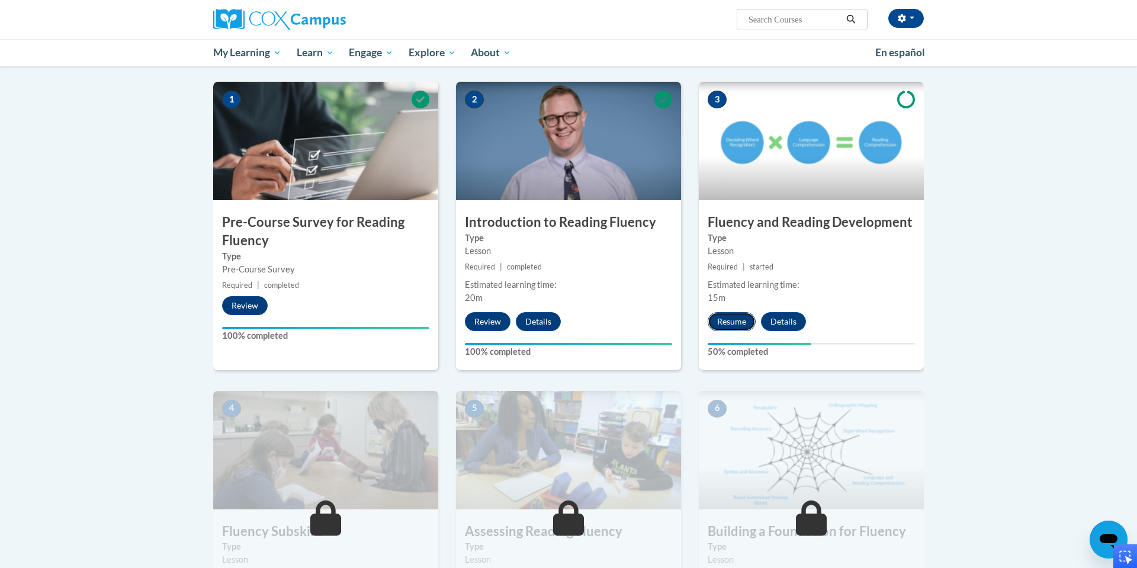
click at [736, 320] on button "Resume" at bounding box center [732, 321] width 48 height 19
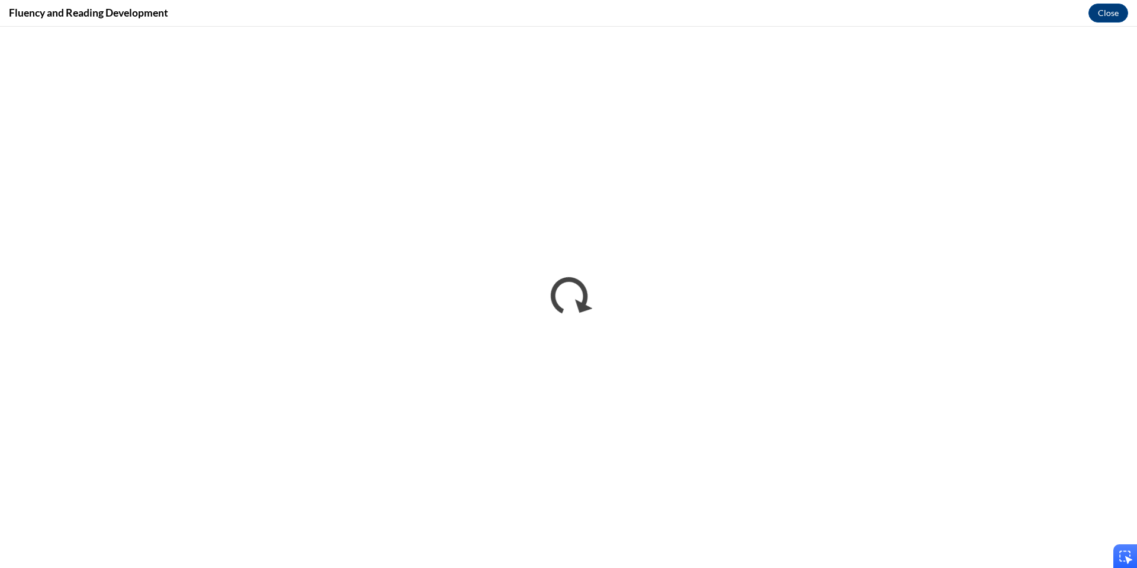
scroll to position [201, 0]
click at [1098, 15] on button "Close" at bounding box center [1108, 13] width 40 height 19
